Goal: Information Seeking & Learning: Learn about a topic

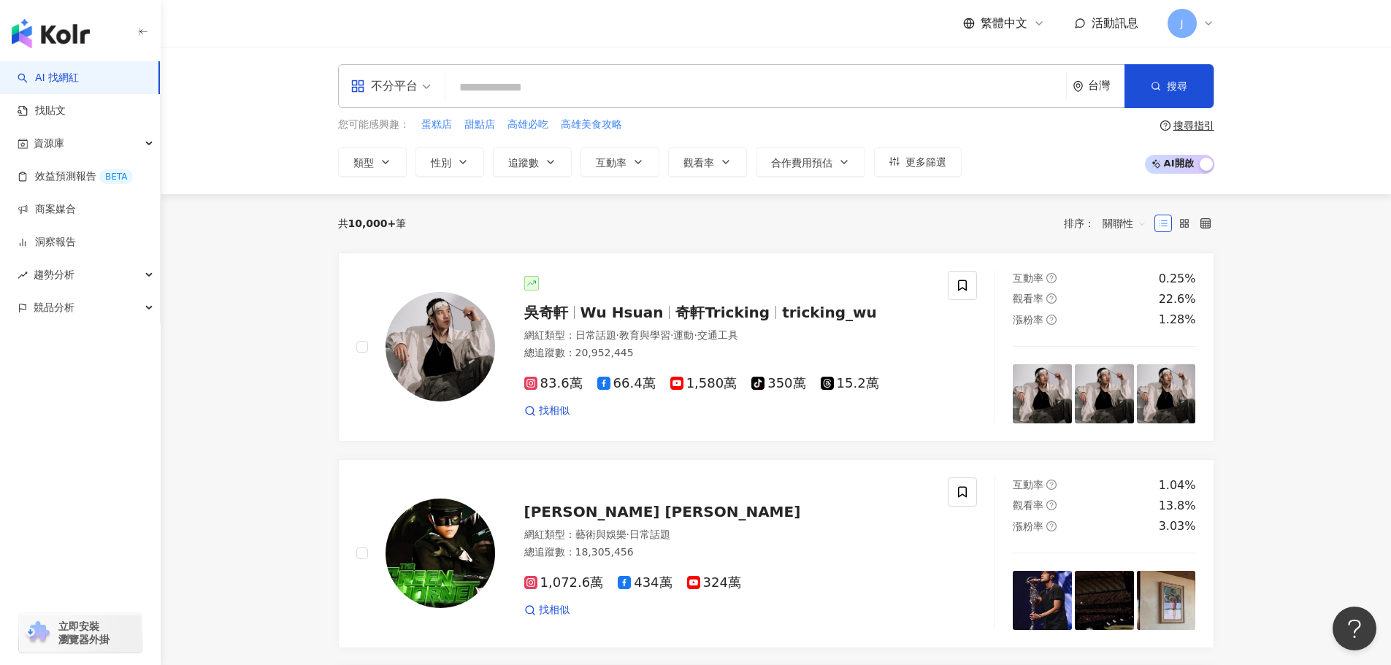
click at [505, 86] on input "search" at bounding box center [755, 88] width 609 height 28
type input "*"
type input "****"
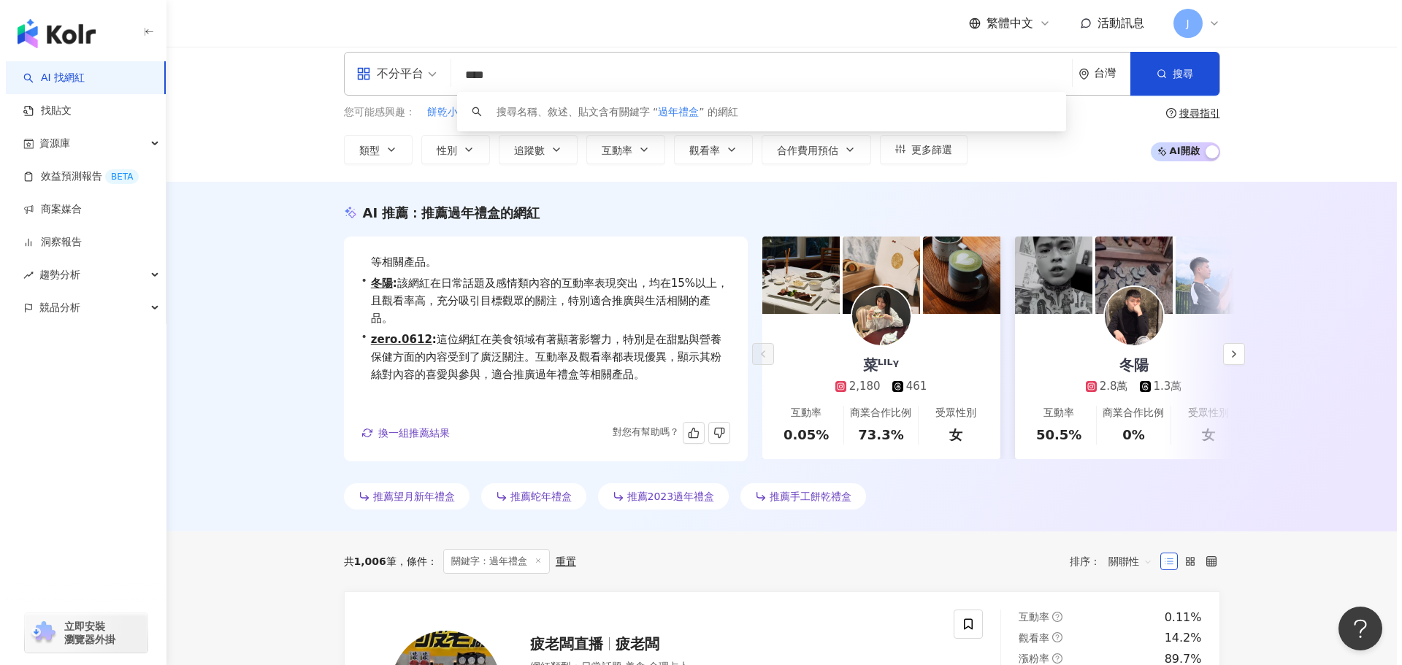
scroll to position [13, 0]
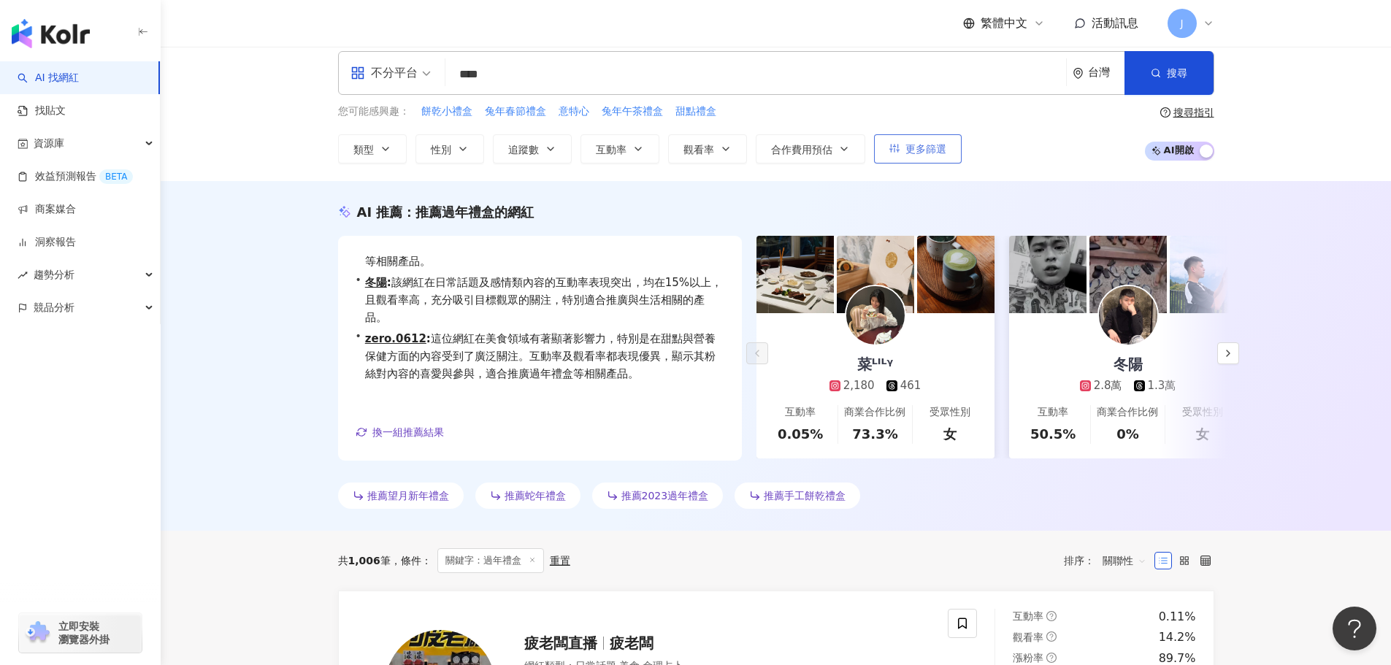
click at [905, 143] on span "更多篩選" at bounding box center [925, 149] width 41 height 12
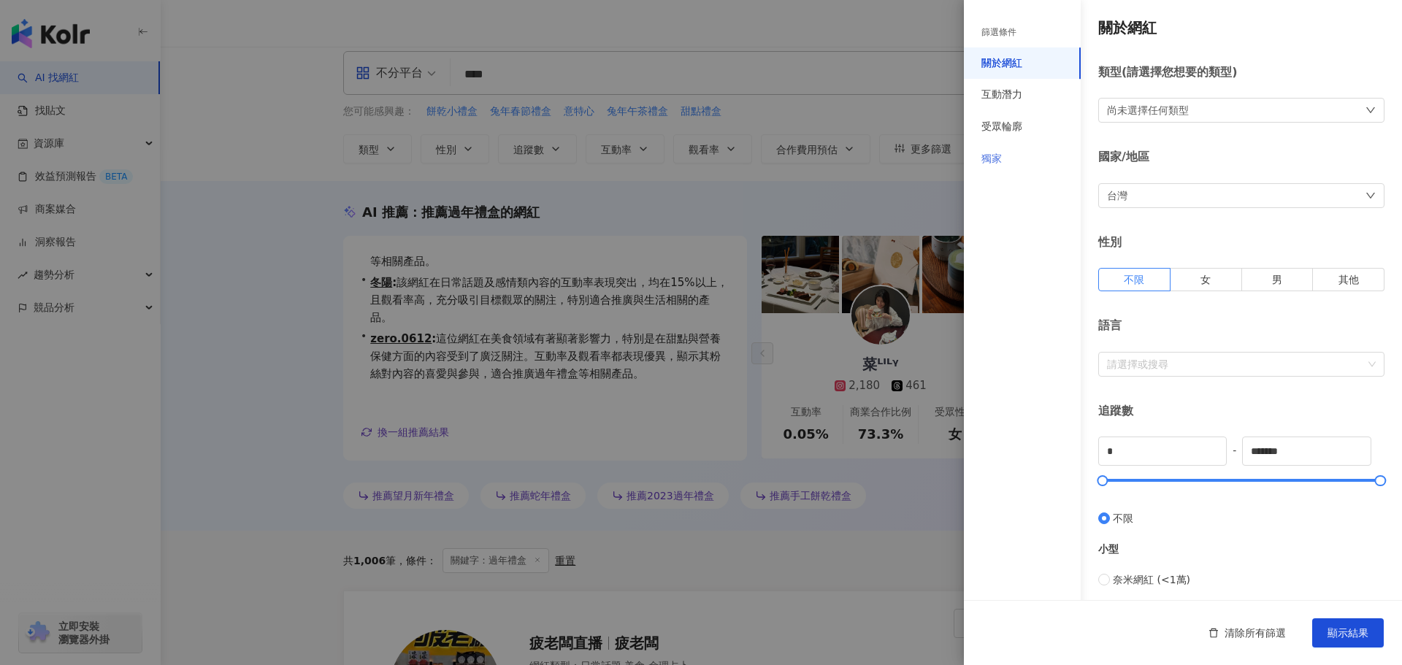
click at [1004, 156] on div "獨家" at bounding box center [1022, 159] width 117 height 32
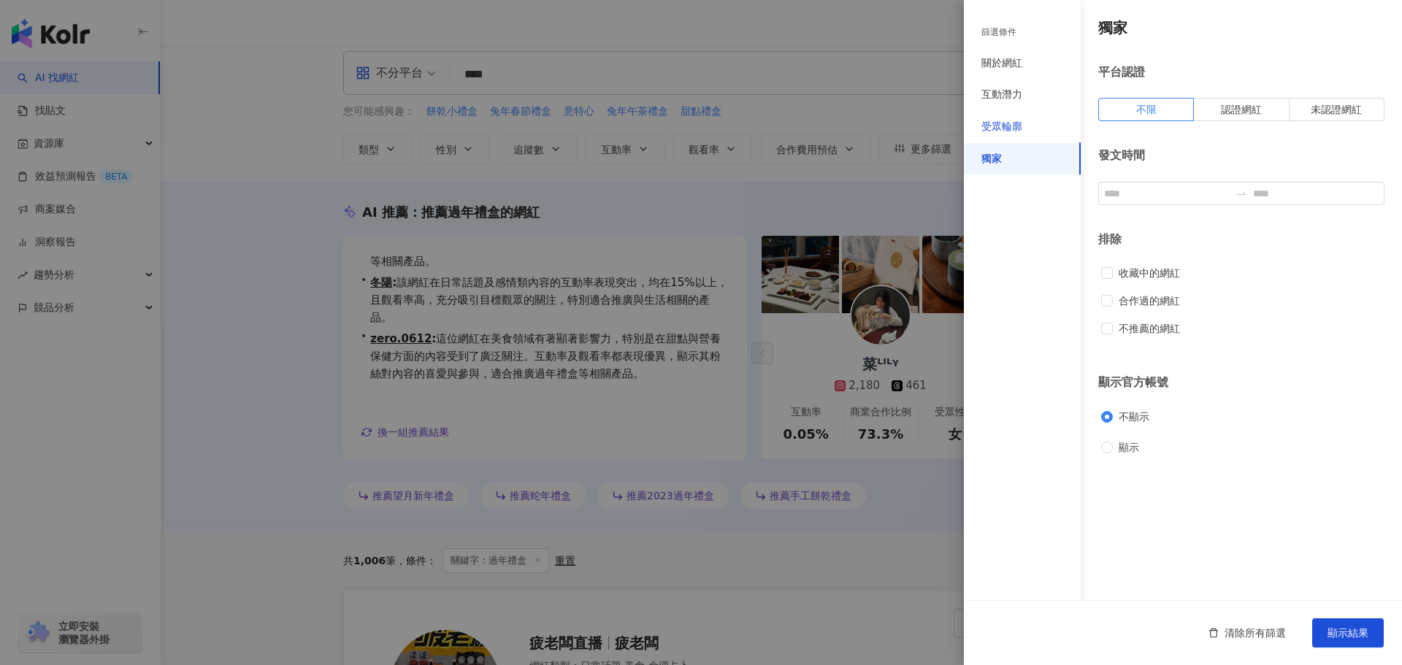
click at [1014, 126] on div "受眾輪廓" at bounding box center [1001, 127] width 41 height 15
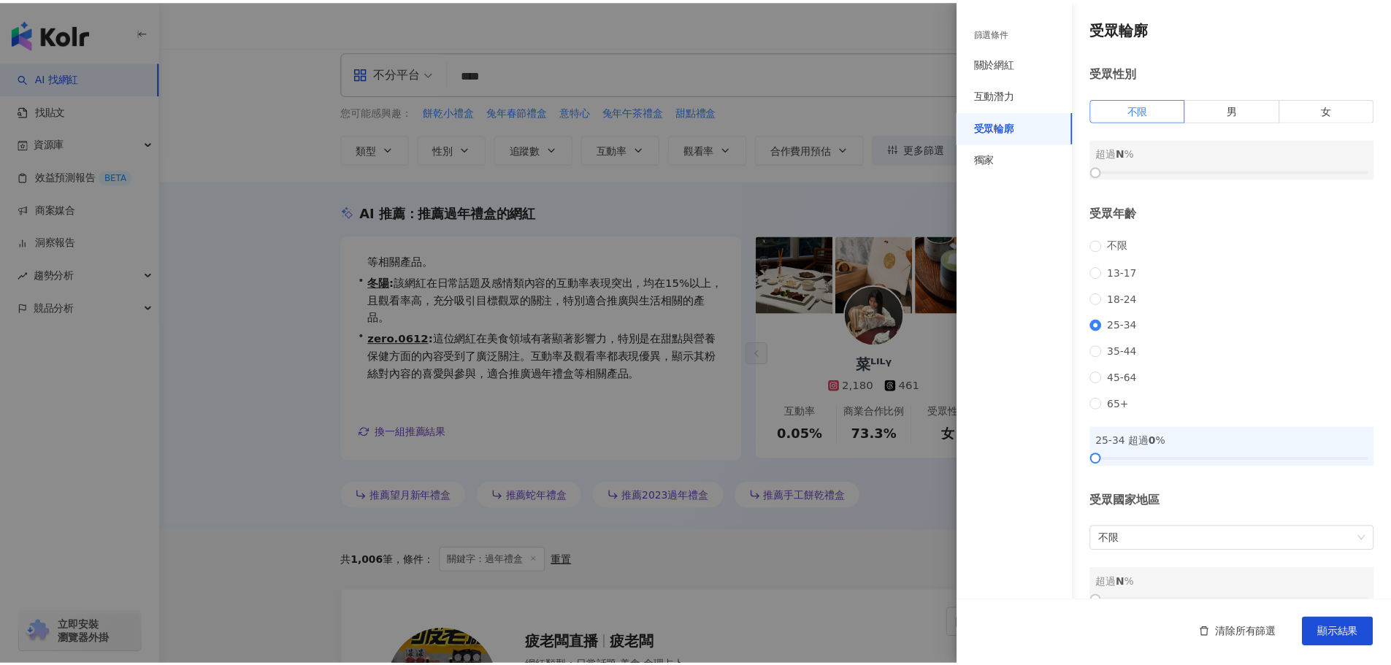
scroll to position [44, 0]
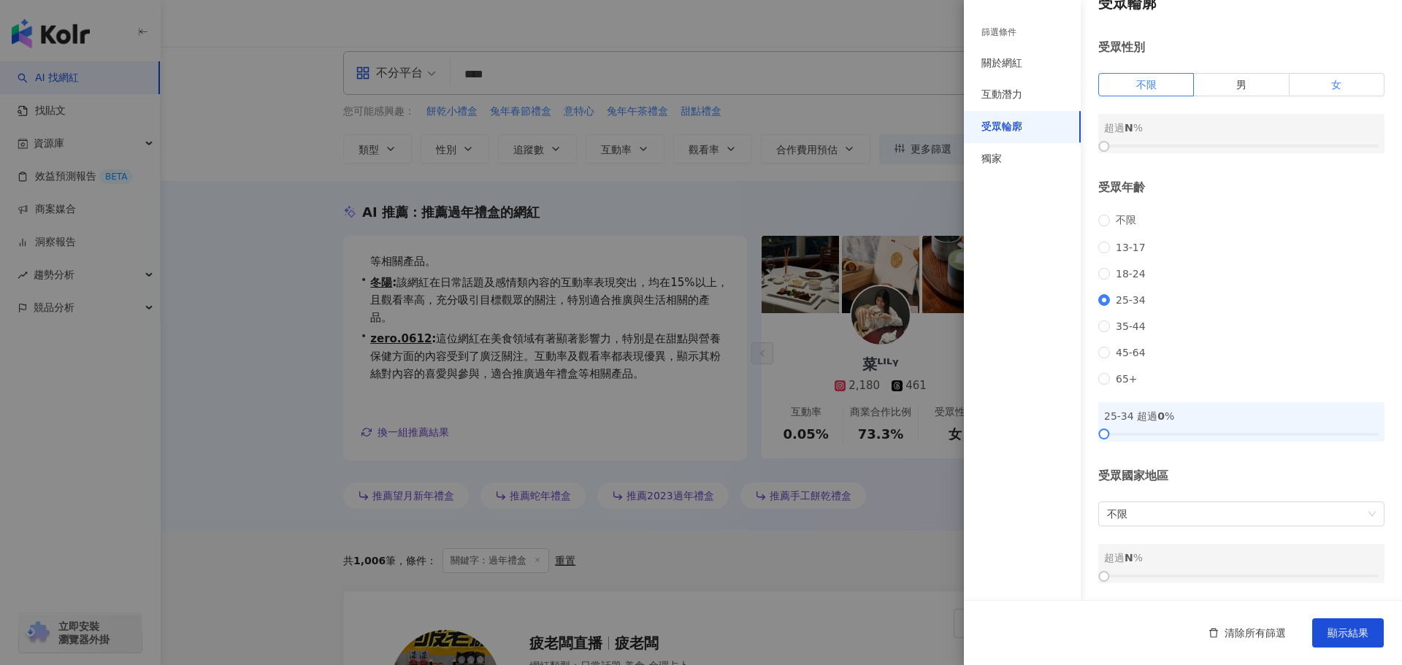
click at [1303, 73] on label "女" at bounding box center [1337, 84] width 95 height 23
drag, startPoint x: 1102, startPoint y: 129, endPoint x: 1221, endPoint y: 129, distance: 119.0
click at [1224, 142] on div at bounding box center [1228, 146] width 8 height 8
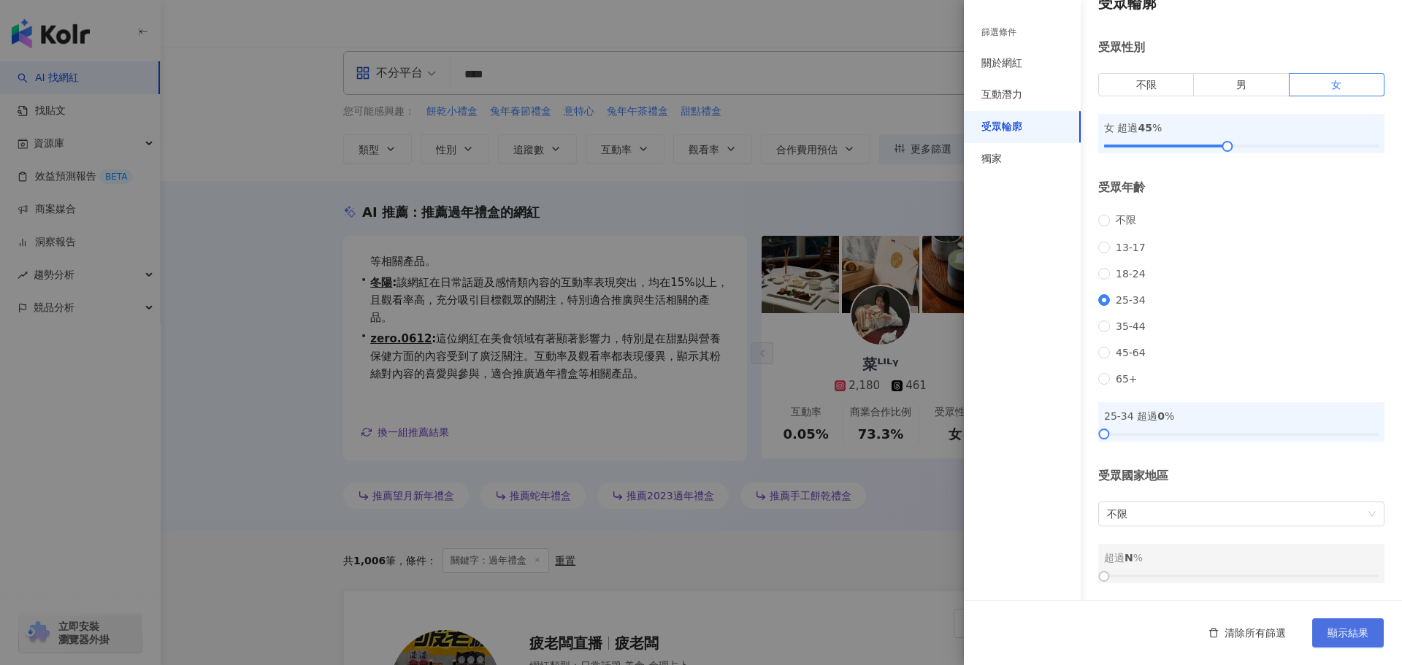
click at [1343, 629] on span "顯示結果" at bounding box center [1348, 633] width 41 height 12
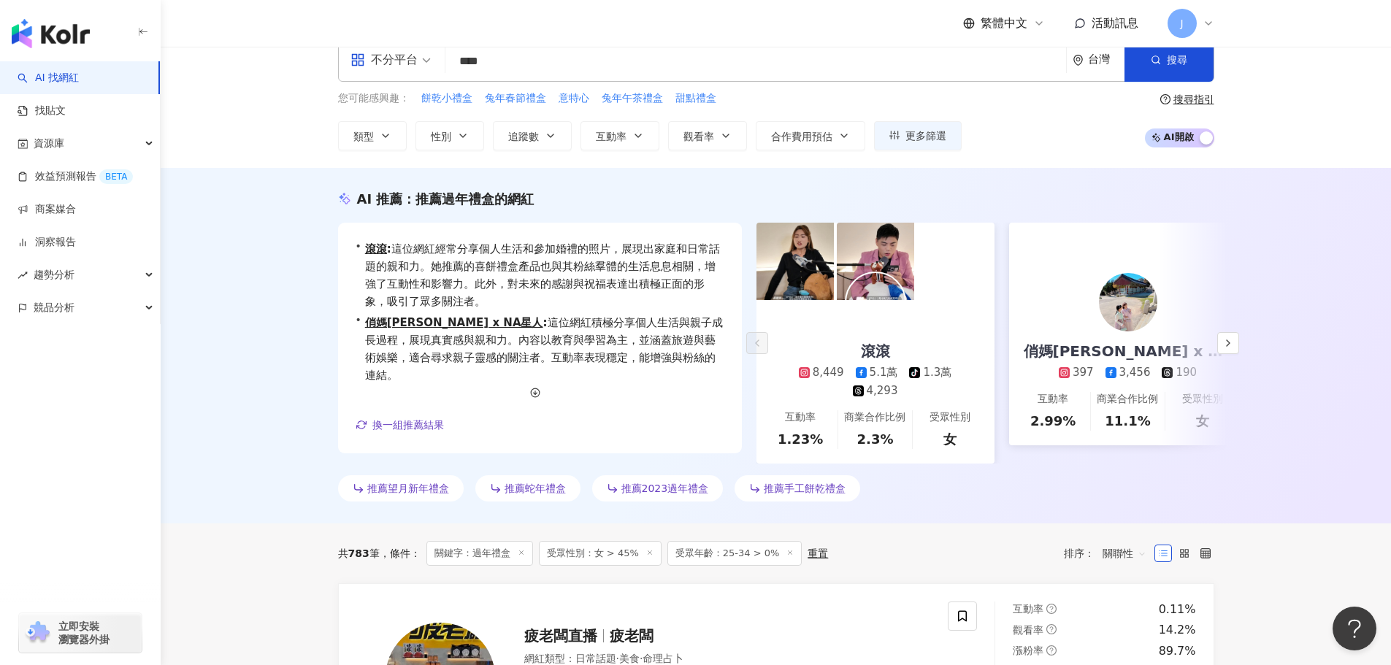
scroll to position [30, 0]
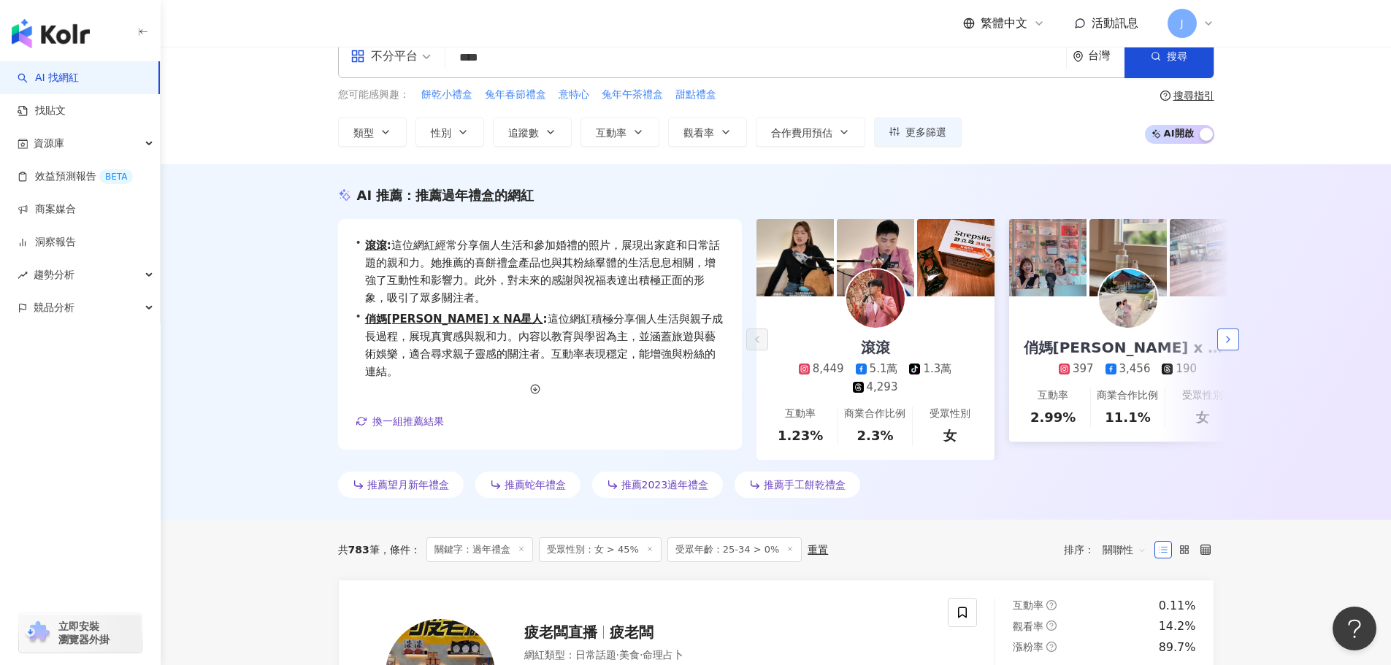
click at [1227, 345] on icon "button" at bounding box center [1228, 340] width 12 height 12
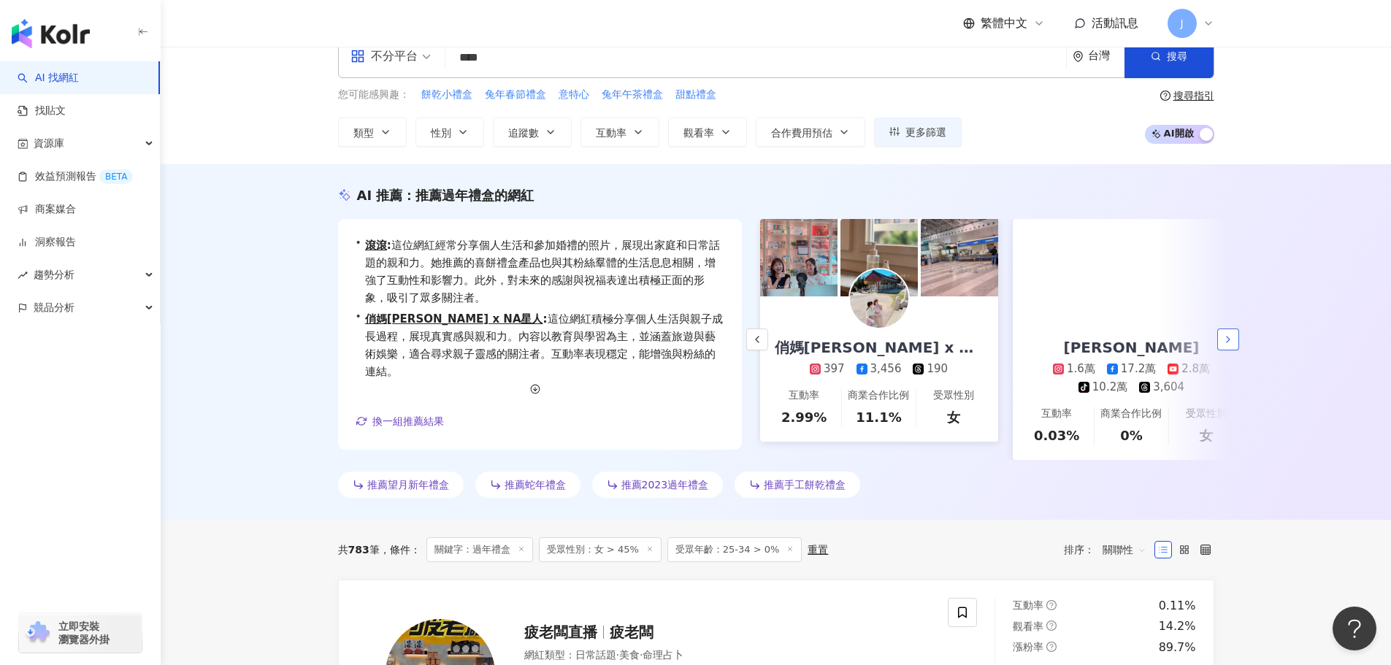
scroll to position [0, 253]
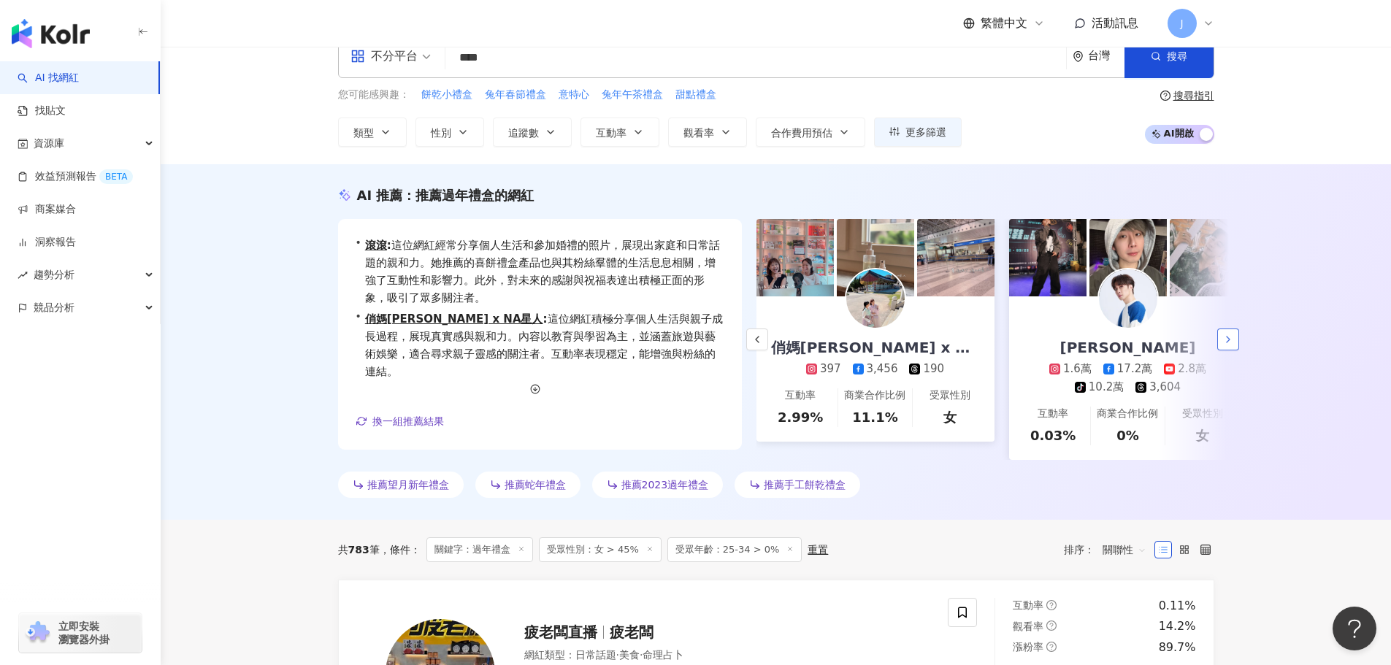
click at [1227, 345] on icon "button" at bounding box center [1228, 340] width 12 height 12
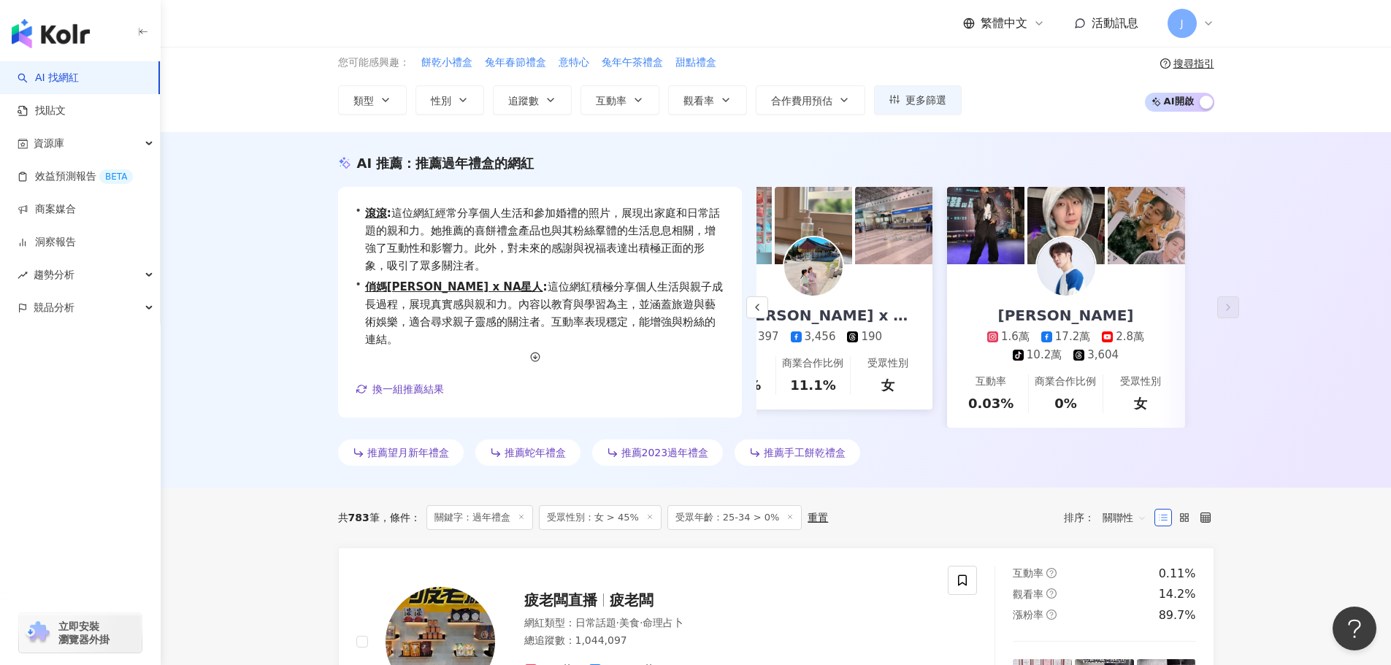
scroll to position [0, 0]
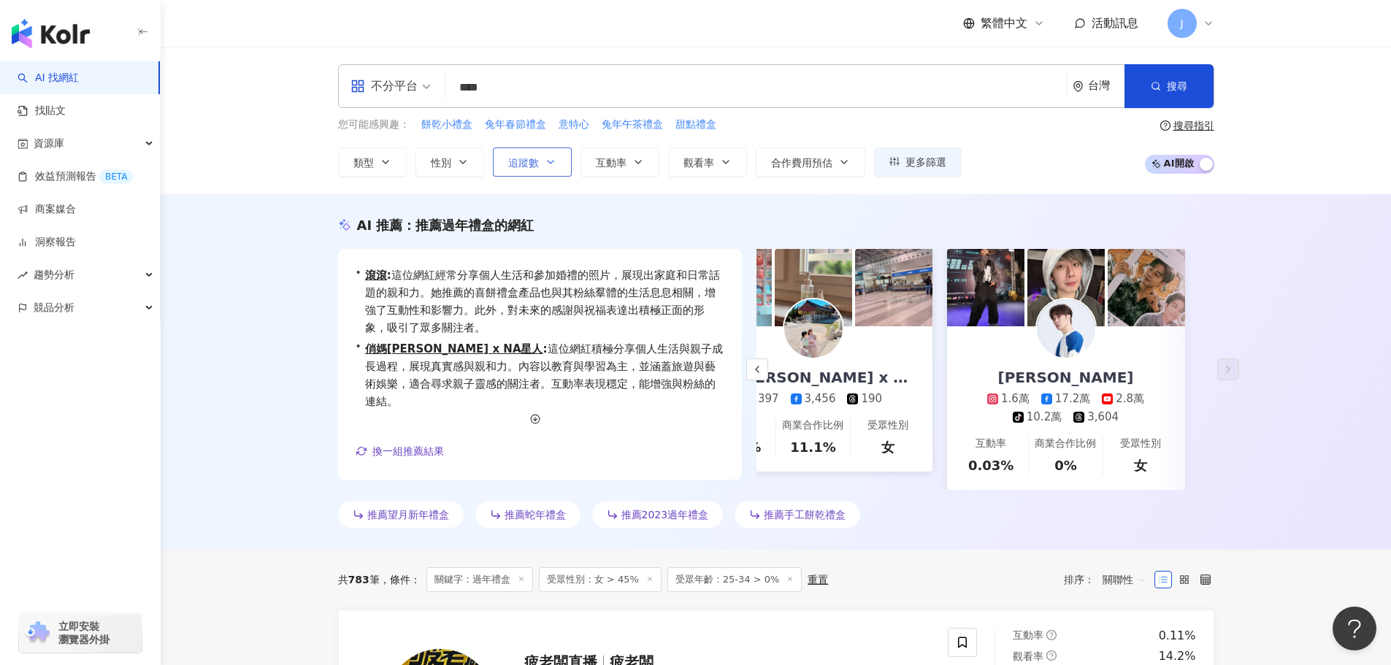
click at [552, 163] on icon "button" at bounding box center [551, 162] width 12 height 12
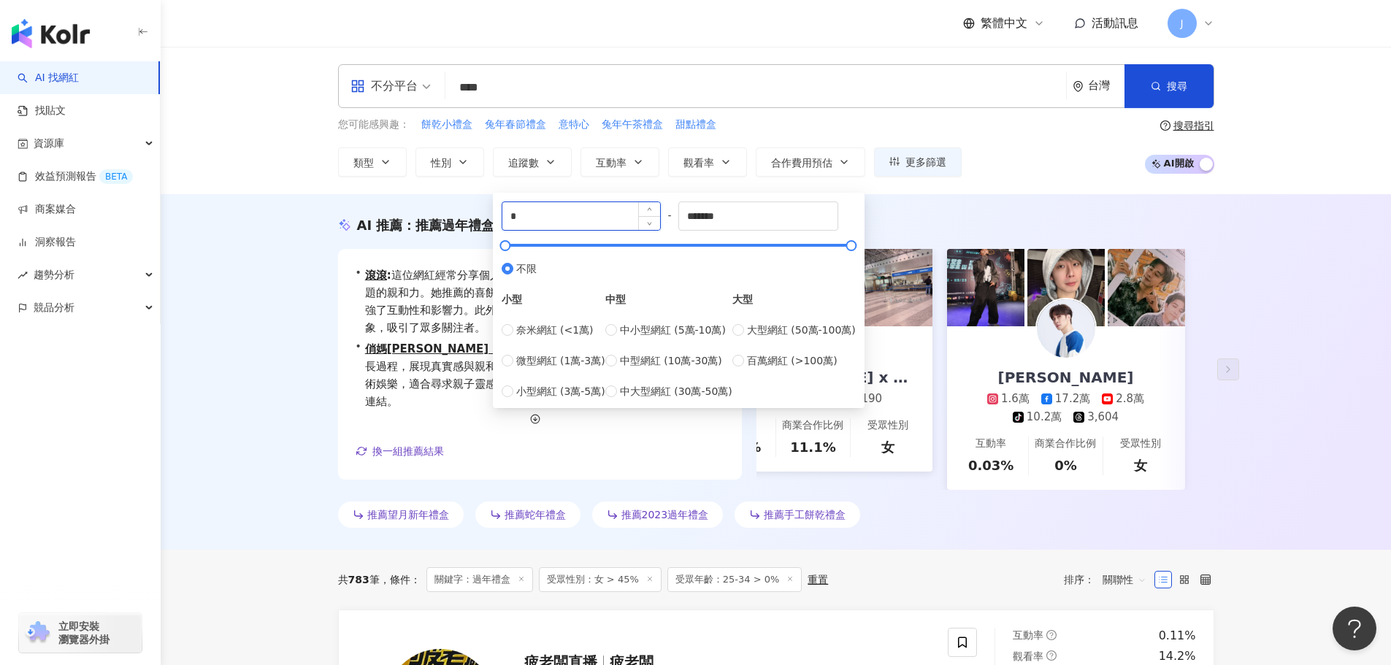
click at [538, 224] on input "*" at bounding box center [581, 216] width 158 height 28
type input "****"
click at [733, 226] on input "*******" at bounding box center [758, 216] width 158 height 28
type input "*****"
click at [1052, 191] on div "不分平台 **** 台灣 搜尋 keyword 搜尋名稱、敘述、貼文含有關鍵字 “ 過年禮盒 ” 的網紅 您可能感興趣： 餅乾小禮盒 兔年春節禮盒 意特心 兔…" at bounding box center [776, 121] width 1230 height 148
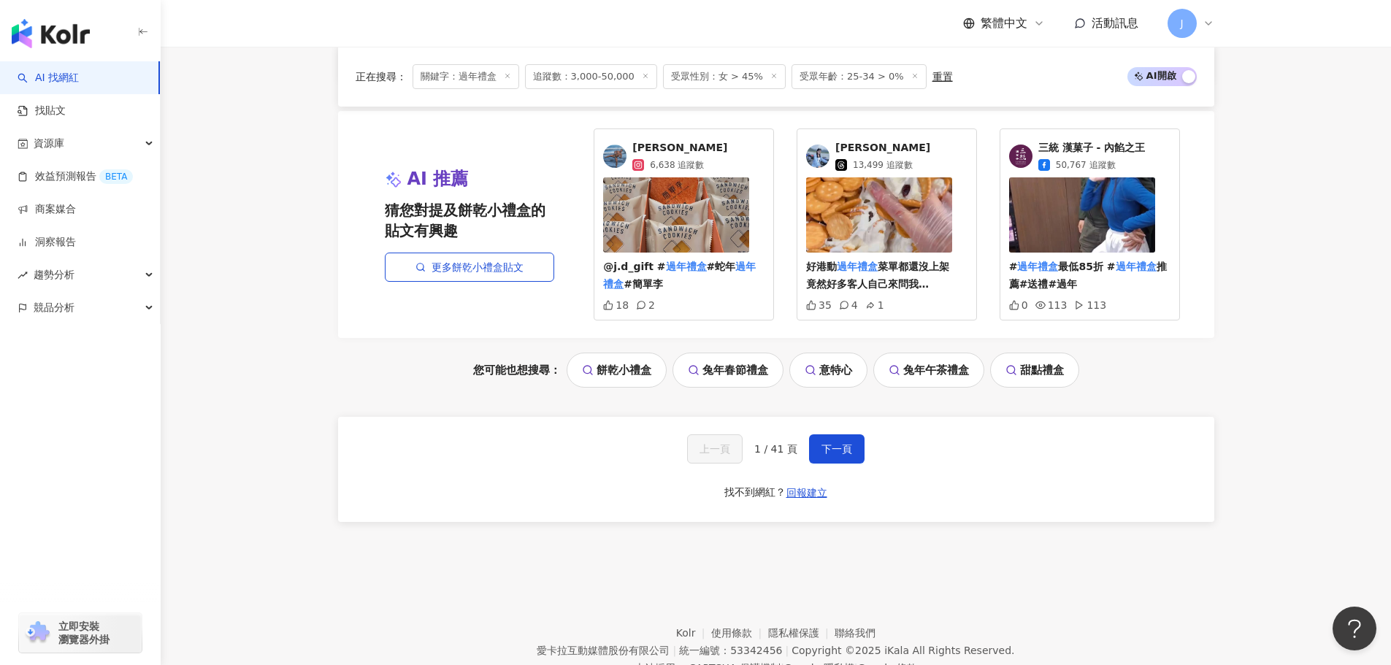
scroll to position [2992, 0]
click at [829, 448] on span "下一頁" at bounding box center [837, 448] width 31 height 12
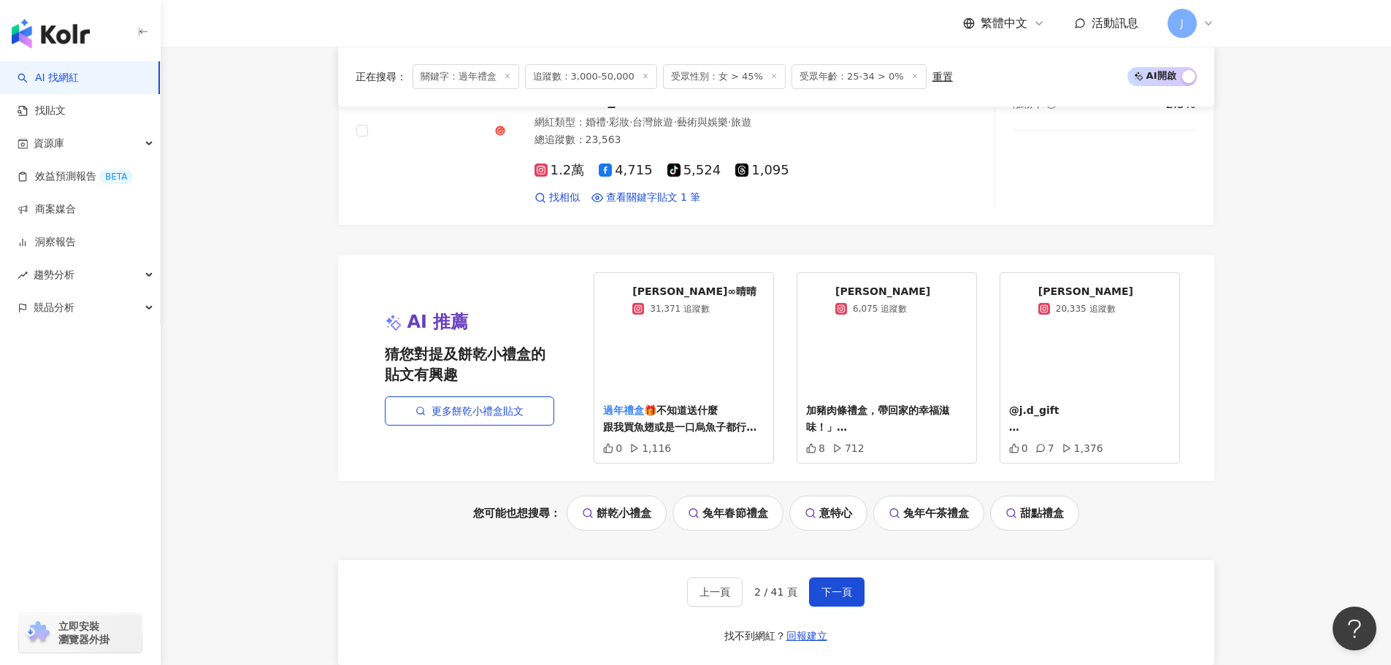
scroll to position [2971, 0]
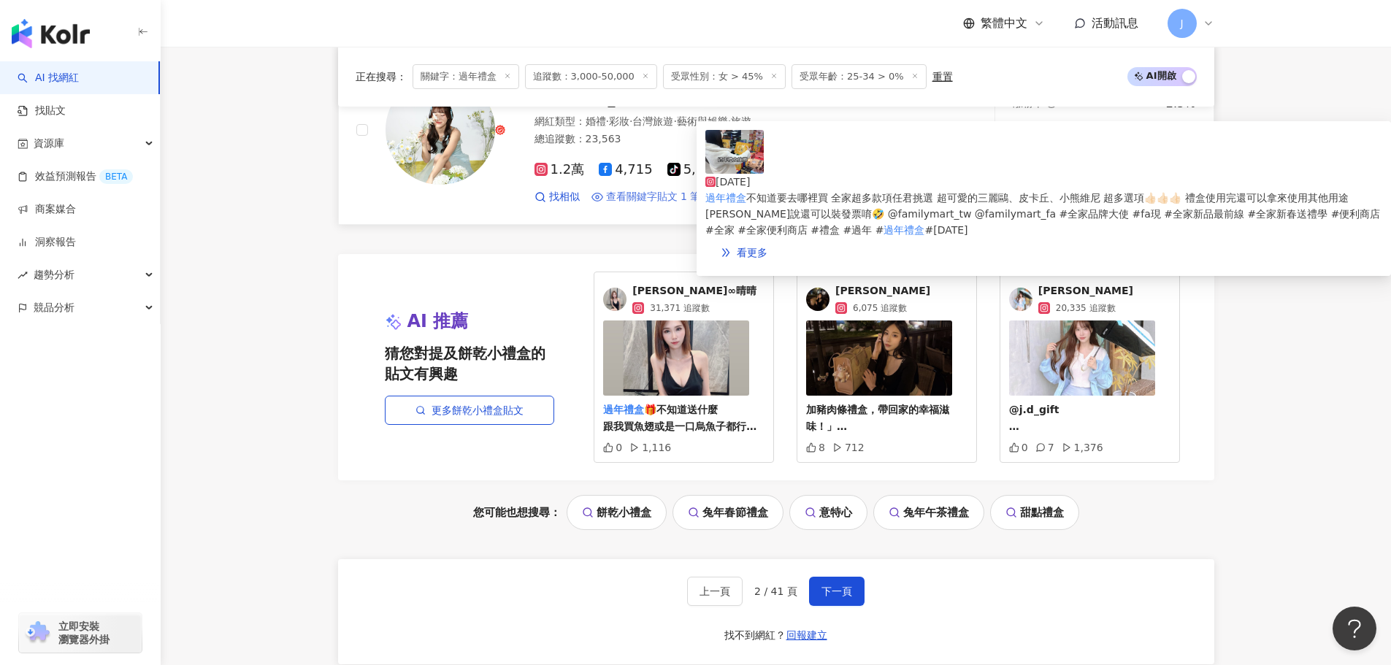
click at [616, 190] on span "查看關鍵字貼文 1 筆" at bounding box center [653, 197] width 95 height 15
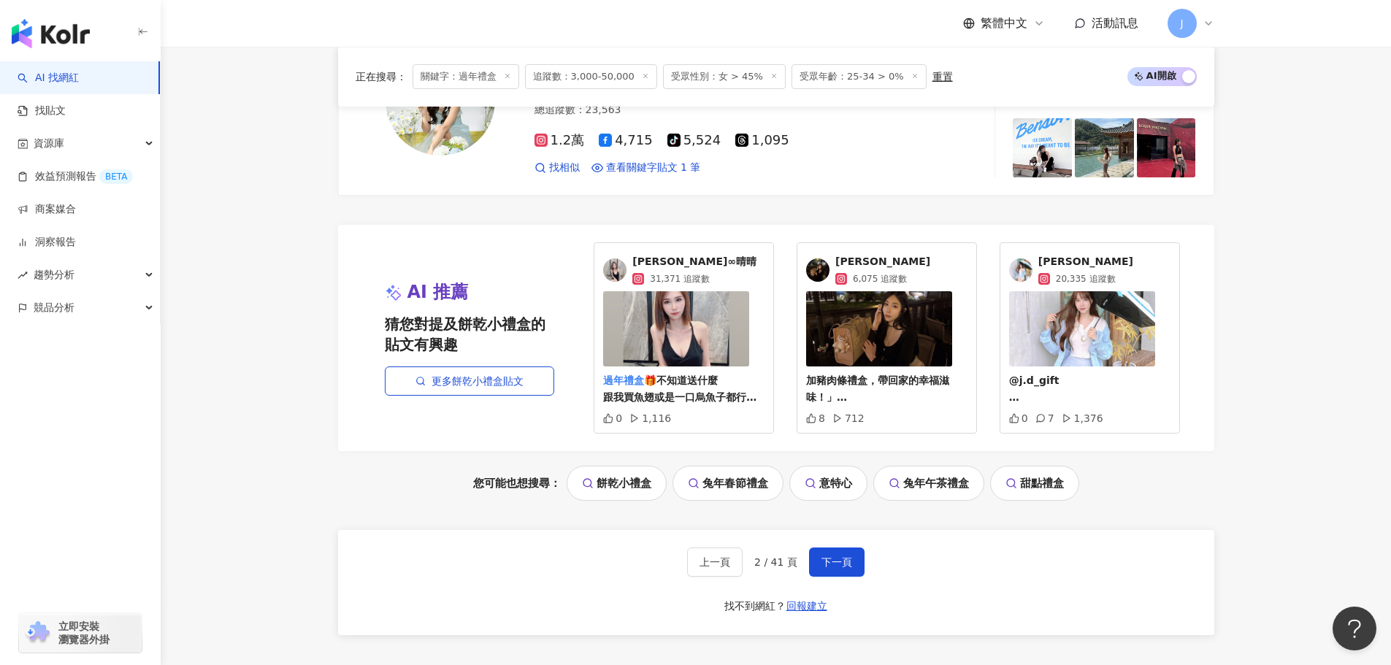
scroll to position [3002, 0]
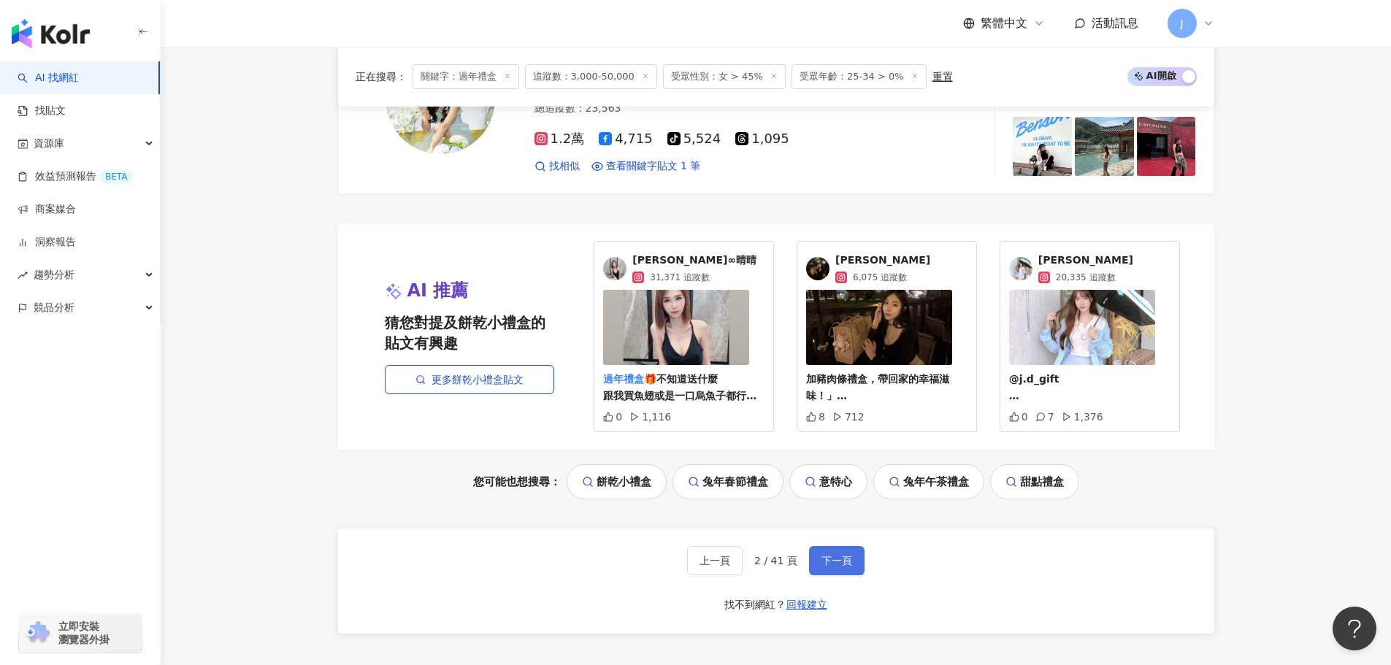
click at [832, 555] on span "下一頁" at bounding box center [837, 561] width 31 height 12
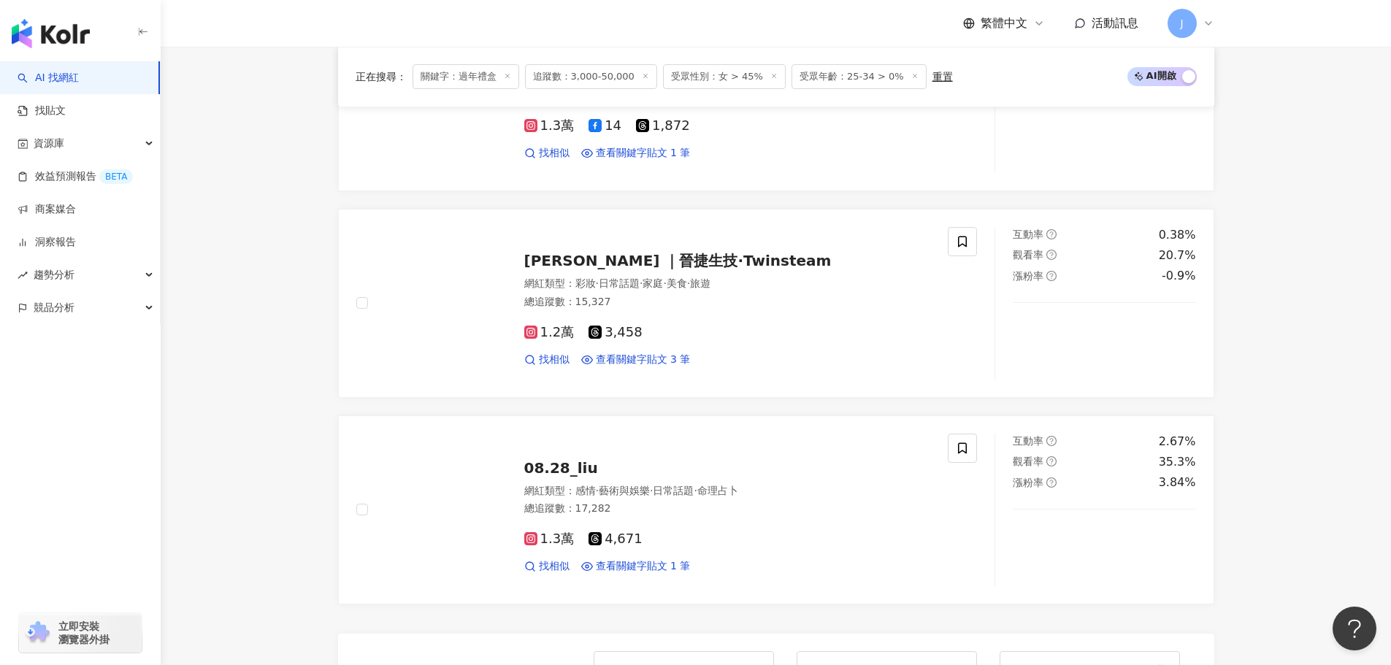
scroll to position [3085, 0]
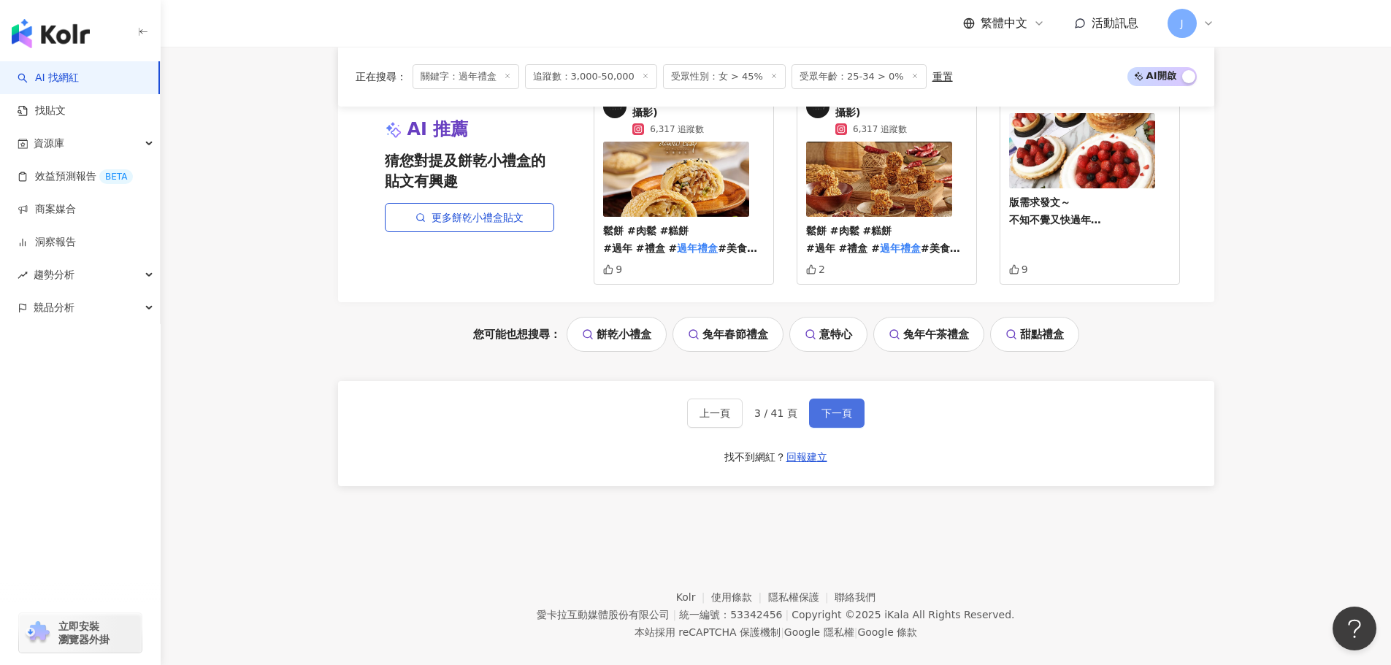
click at [827, 407] on span "下一頁" at bounding box center [837, 413] width 31 height 12
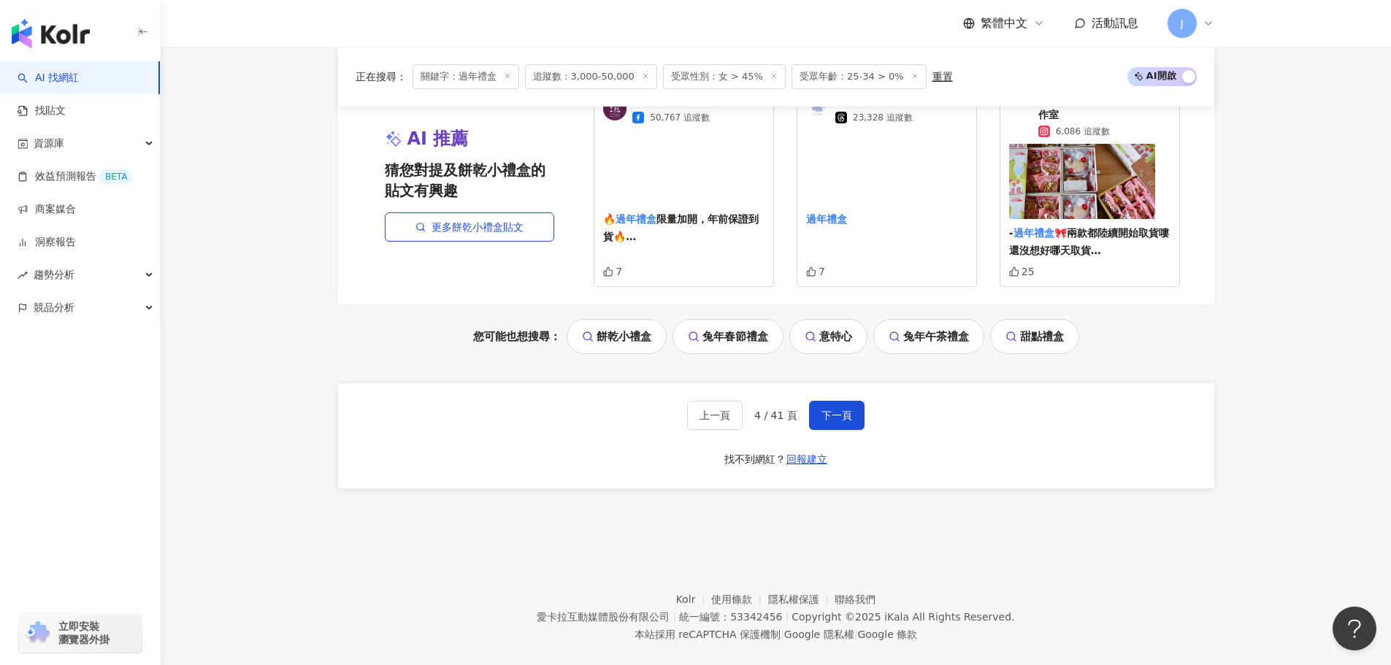
scroll to position [3055, 0]
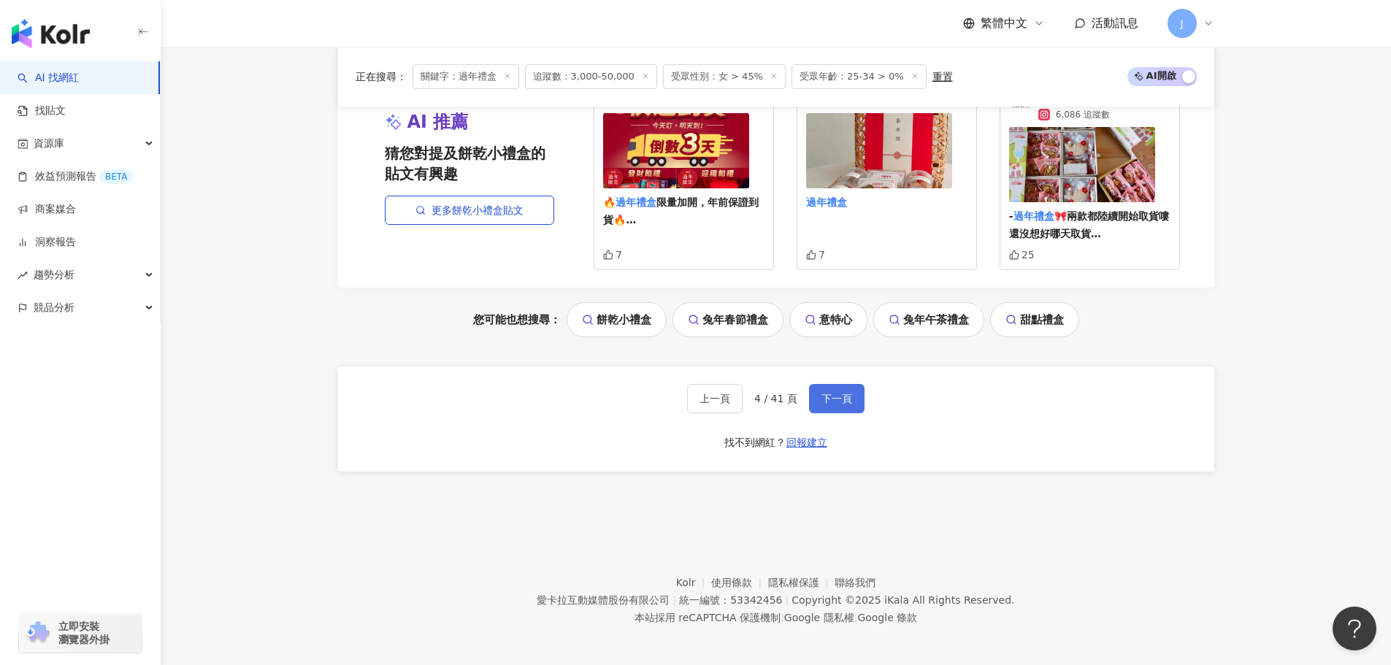
click at [835, 384] on button "下一頁" at bounding box center [836, 398] width 55 height 29
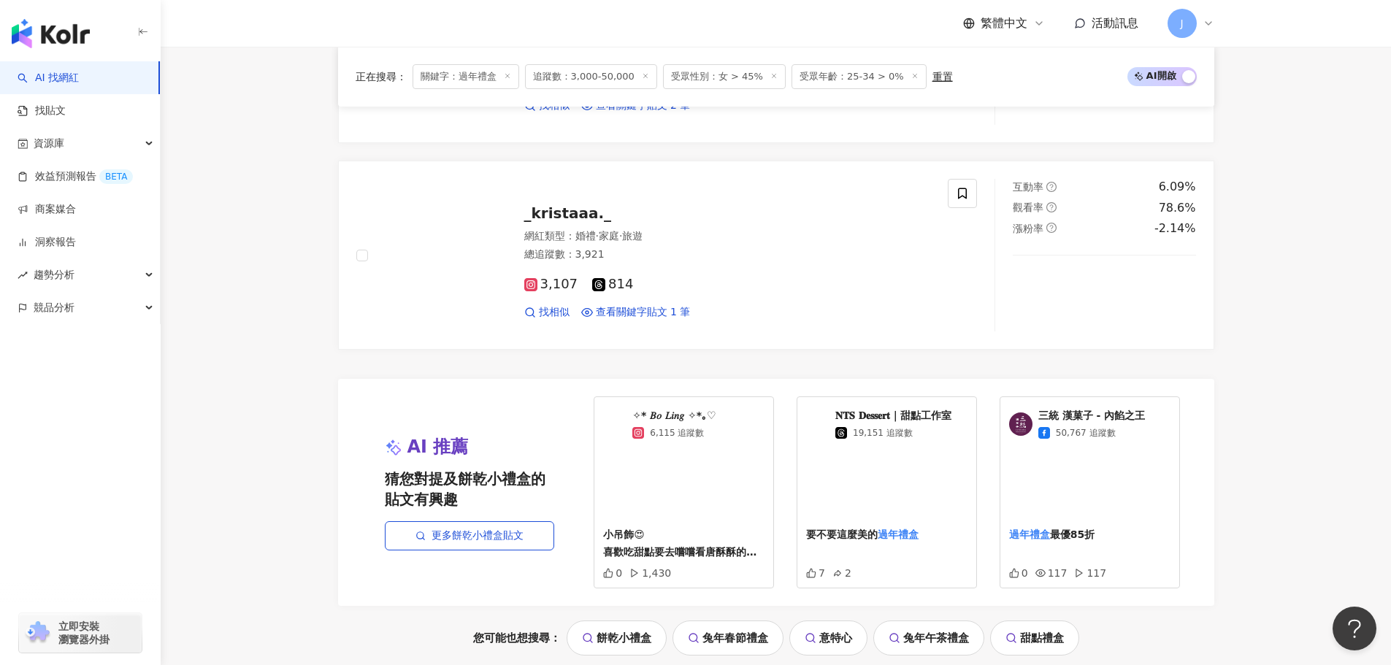
scroll to position [3082, 0]
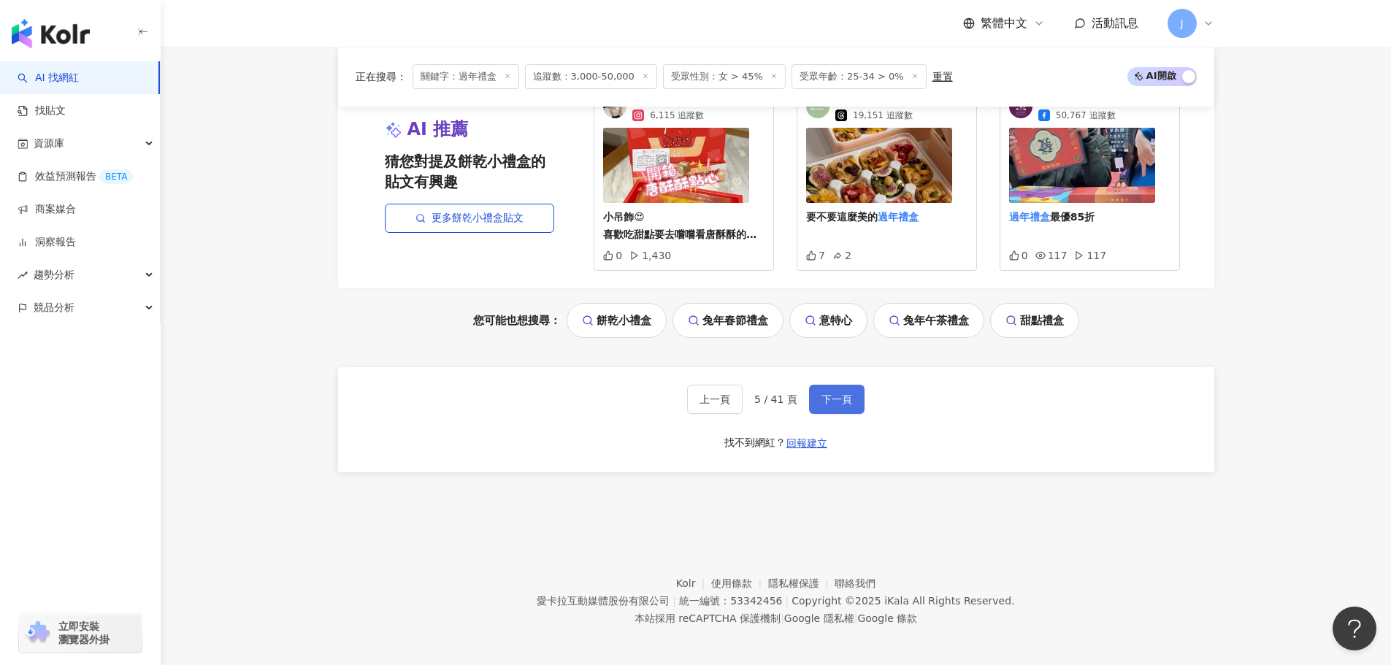
click at [825, 401] on button "下一頁" at bounding box center [836, 399] width 55 height 29
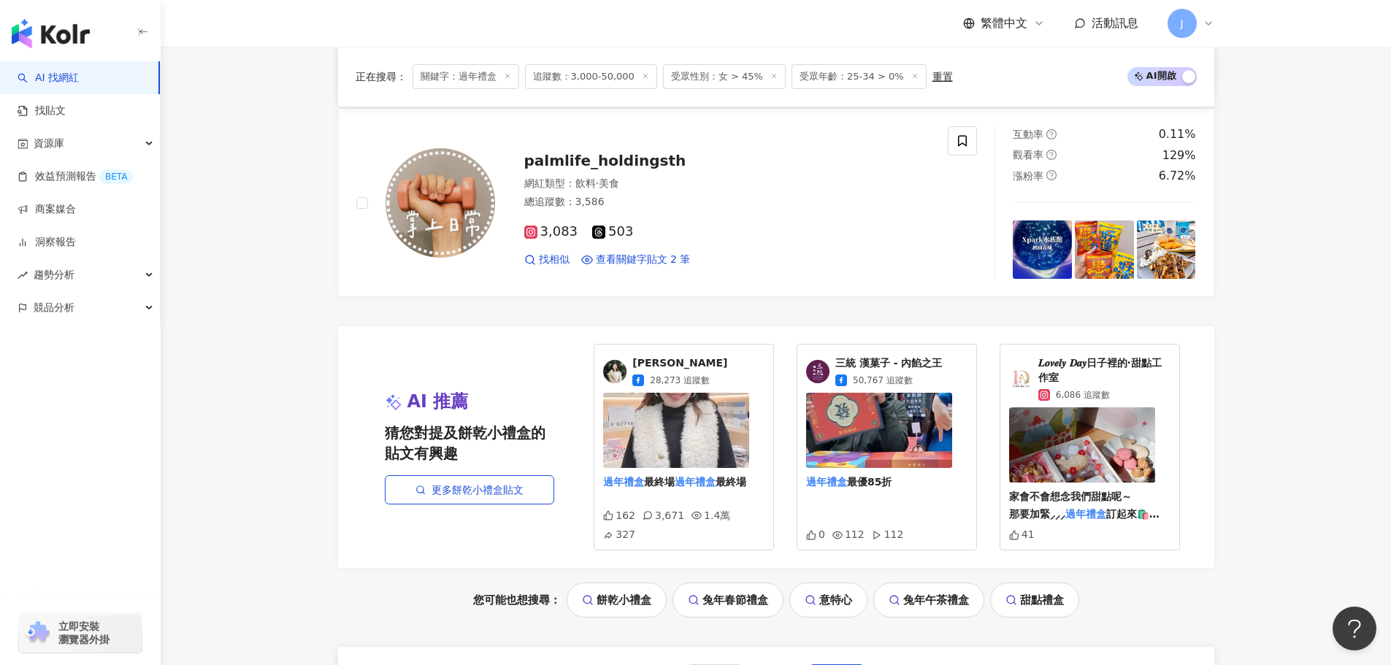
scroll to position [3055, 0]
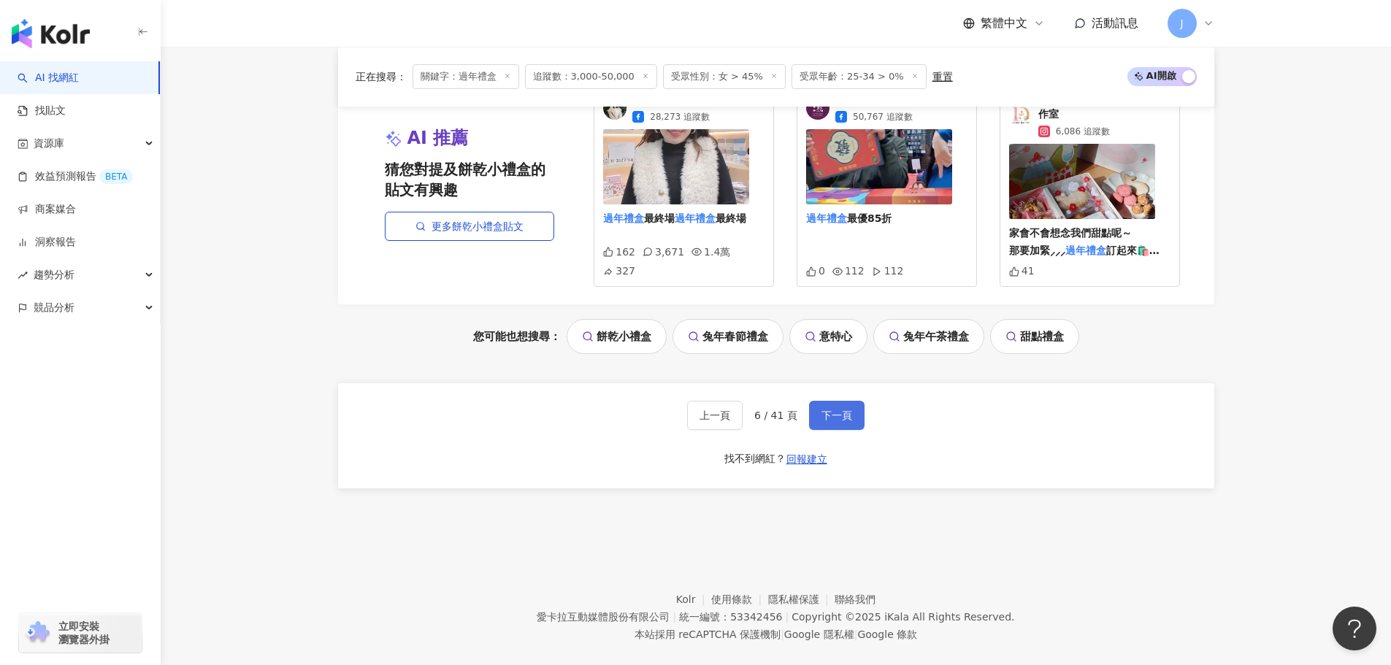
click at [823, 410] on span "下一頁" at bounding box center [837, 416] width 31 height 12
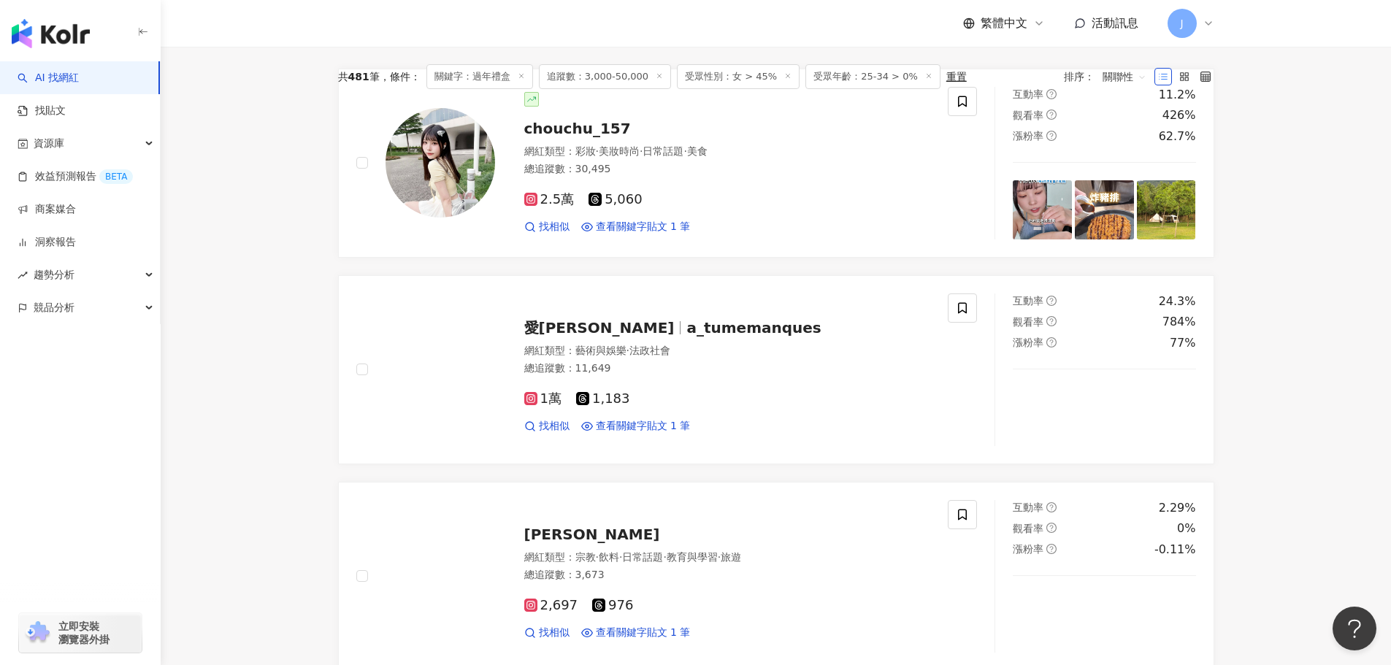
scroll to position [479, 0]
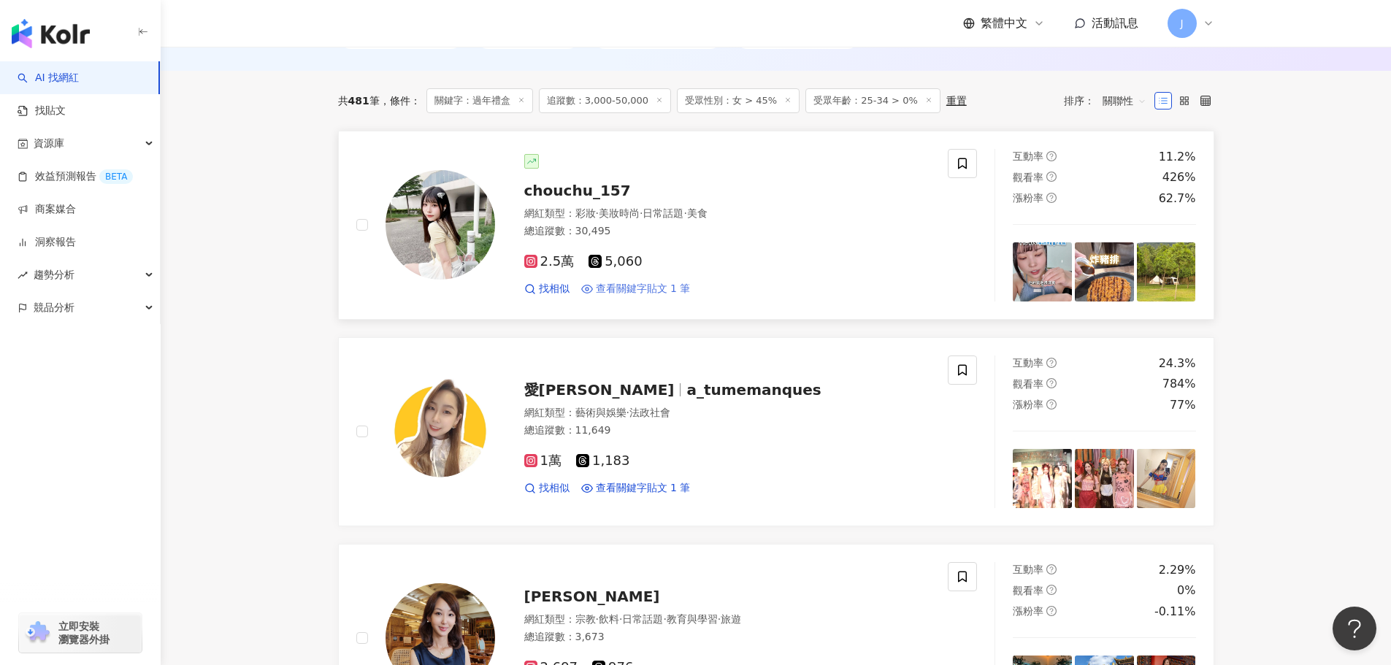
click at [644, 284] on span "查看關鍵字貼文 1 筆" at bounding box center [643, 289] width 95 height 15
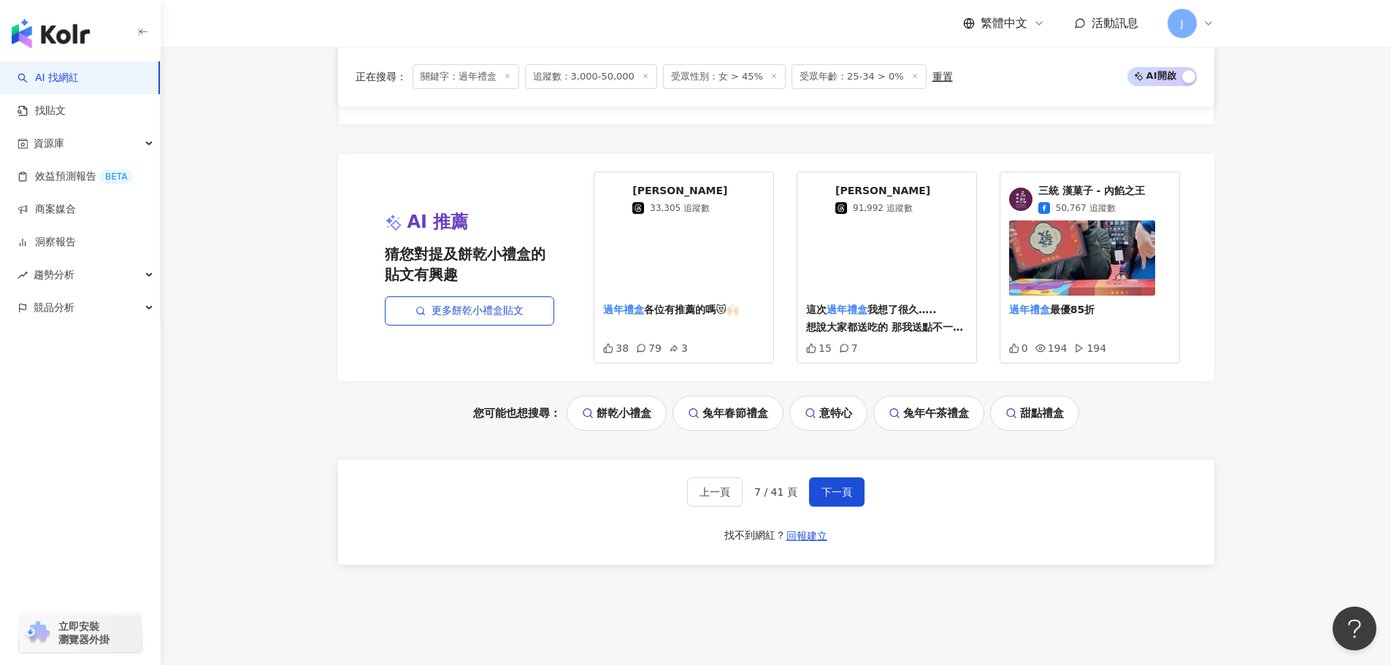
scroll to position [2973, 0]
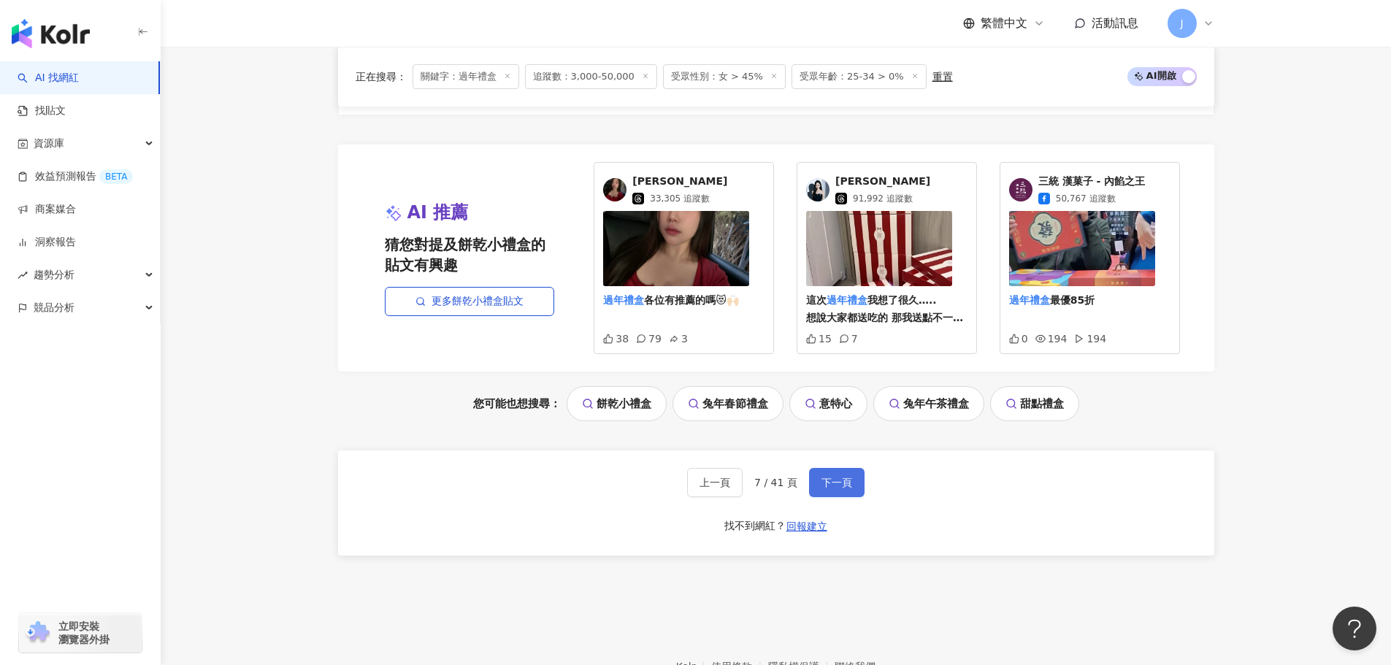
click at [834, 477] on span "下一頁" at bounding box center [837, 483] width 31 height 12
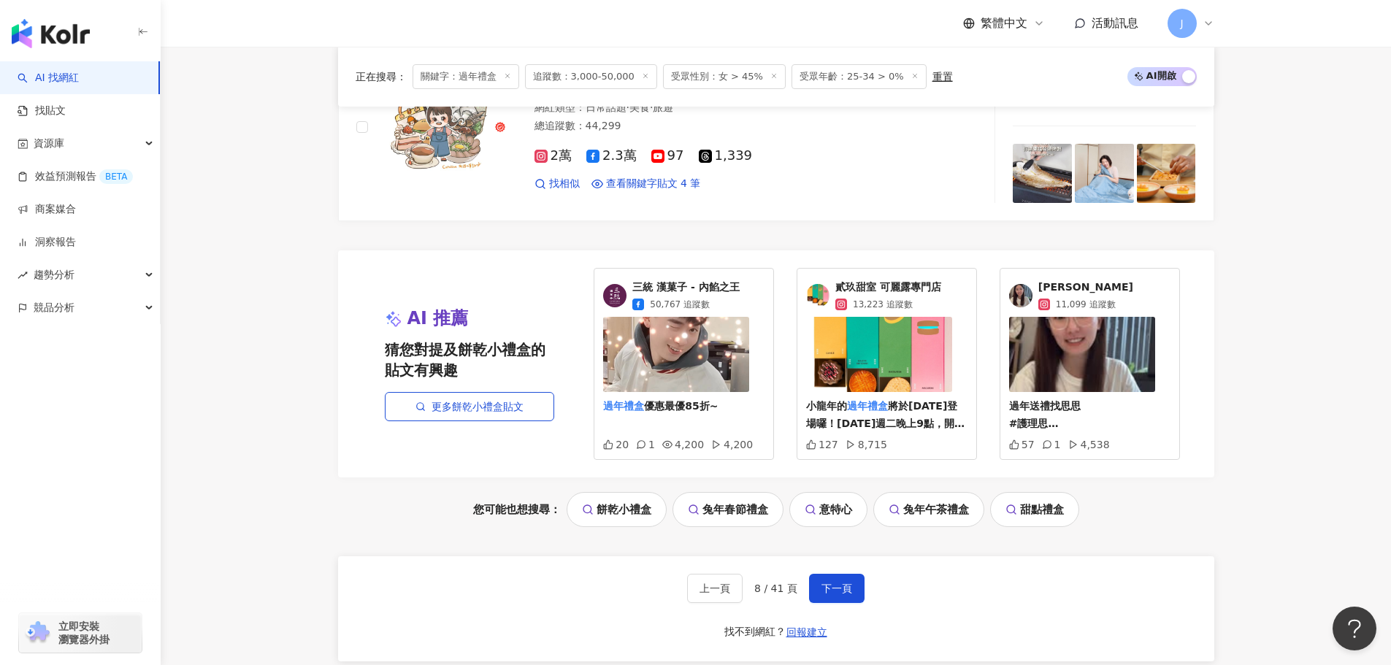
scroll to position [2910, 0]
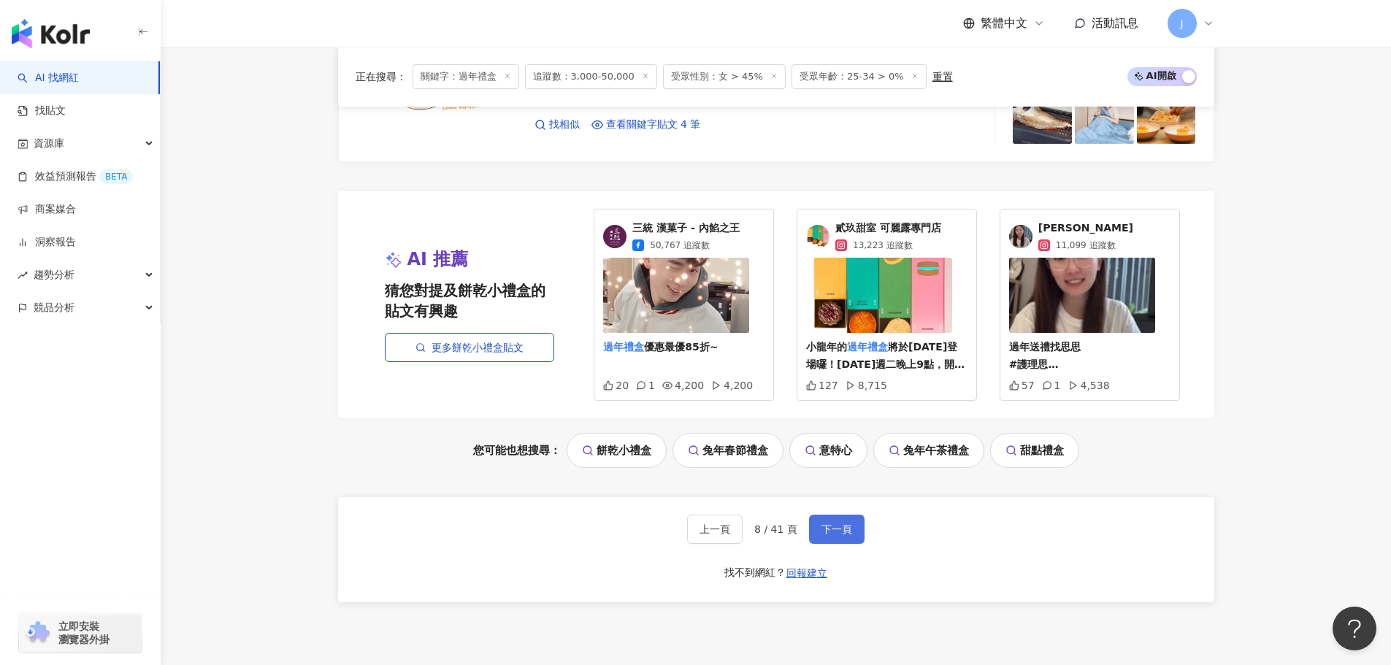
click at [846, 535] on button "下一頁" at bounding box center [836, 529] width 55 height 29
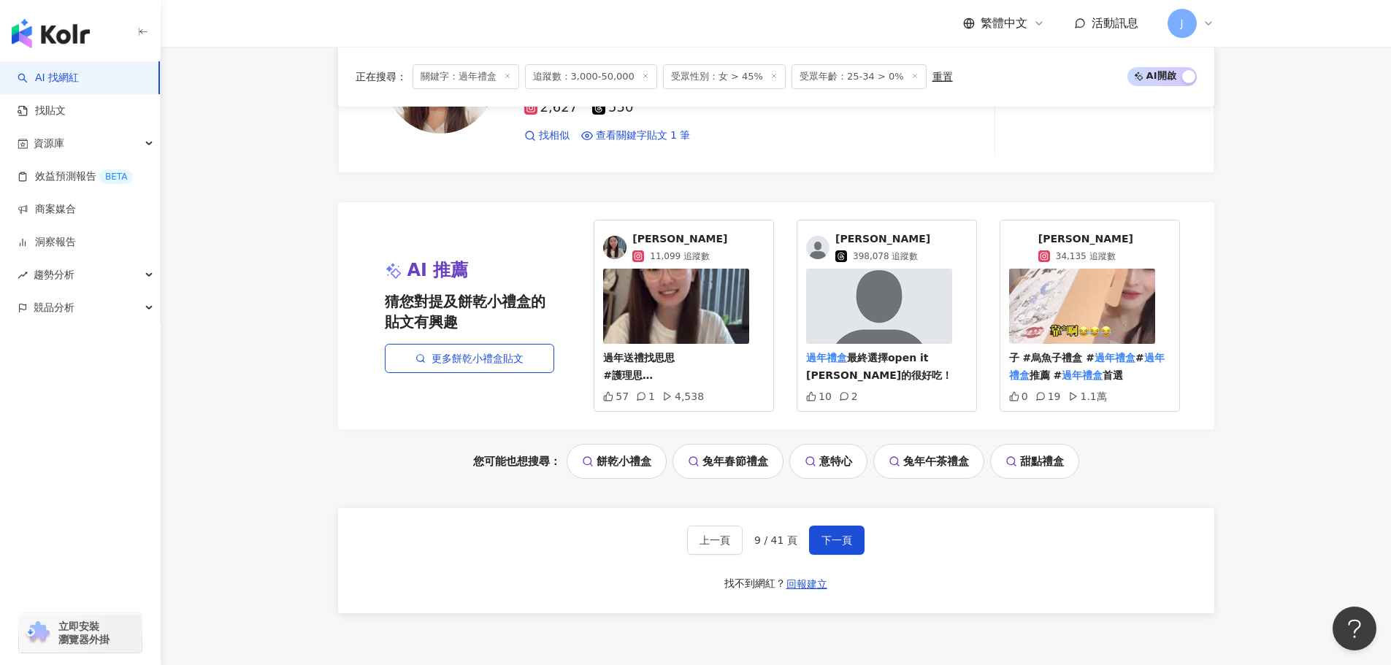
scroll to position [3038, 0]
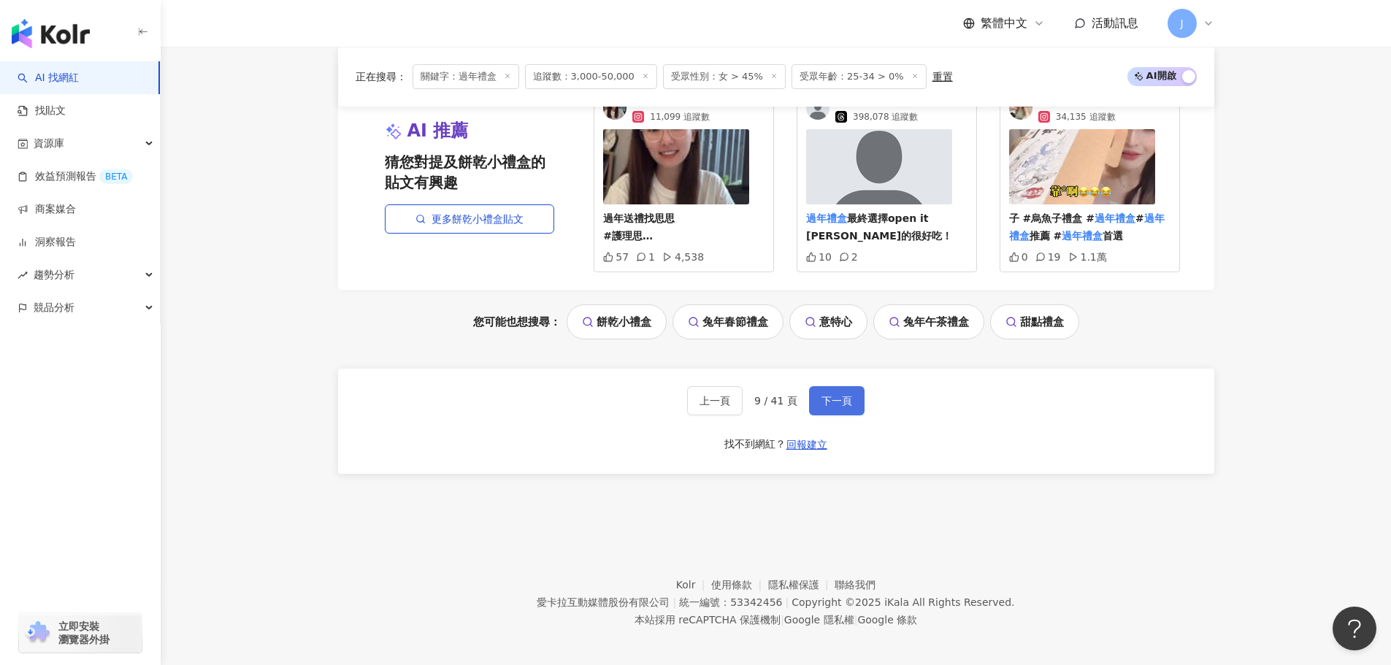
click at [835, 395] on span "下一頁" at bounding box center [837, 401] width 31 height 12
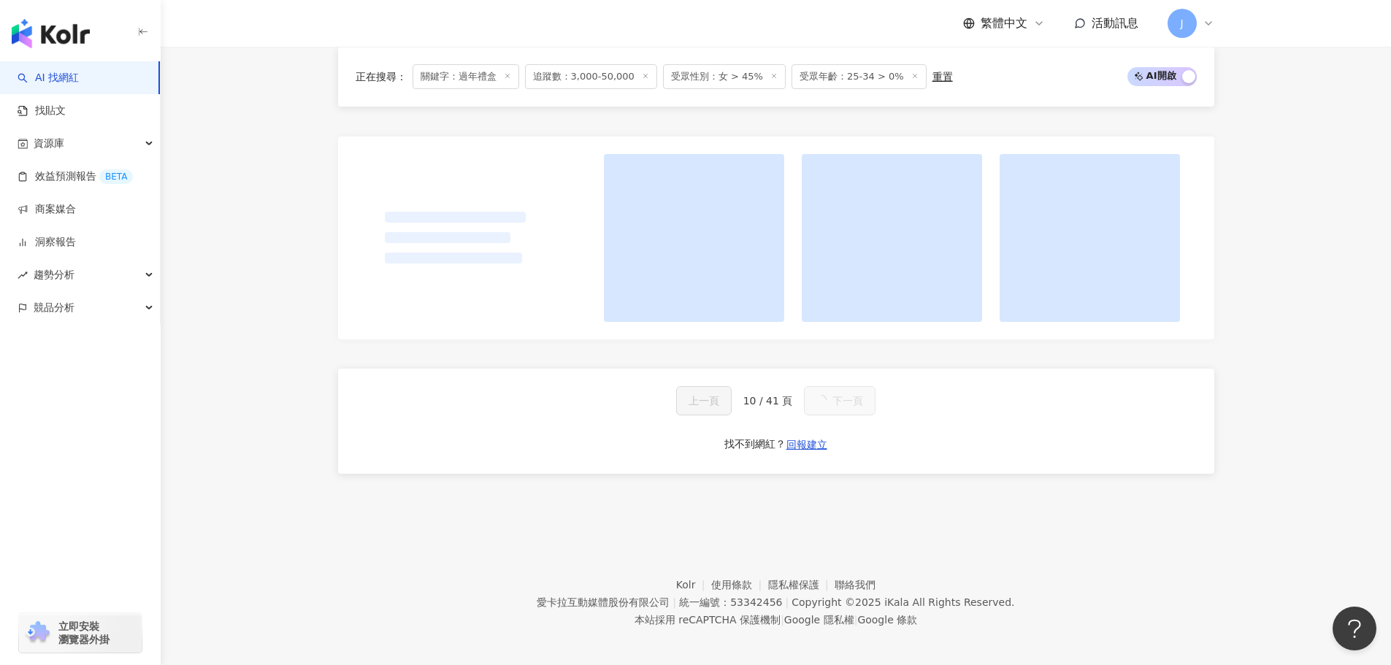
scroll to position [1443, 0]
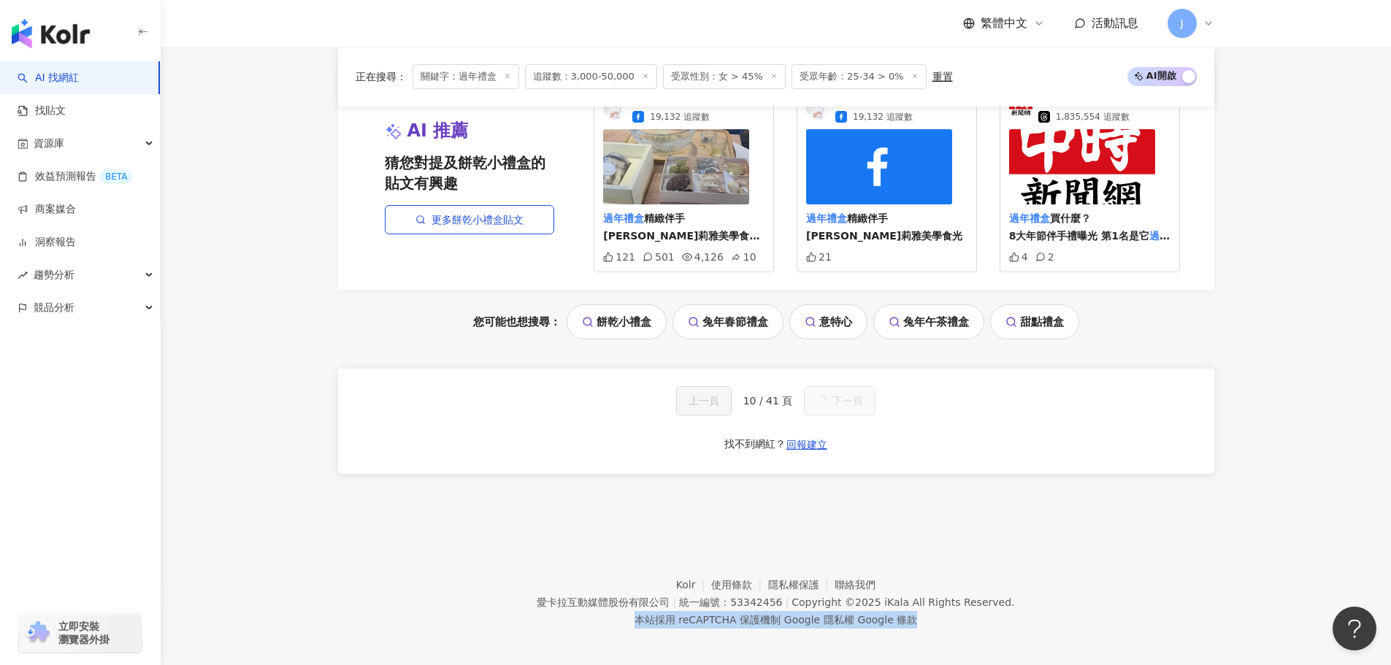
drag, startPoint x: 1390, startPoint y: 521, endPoint x: 1395, endPoint y: 478, distance: 43.5
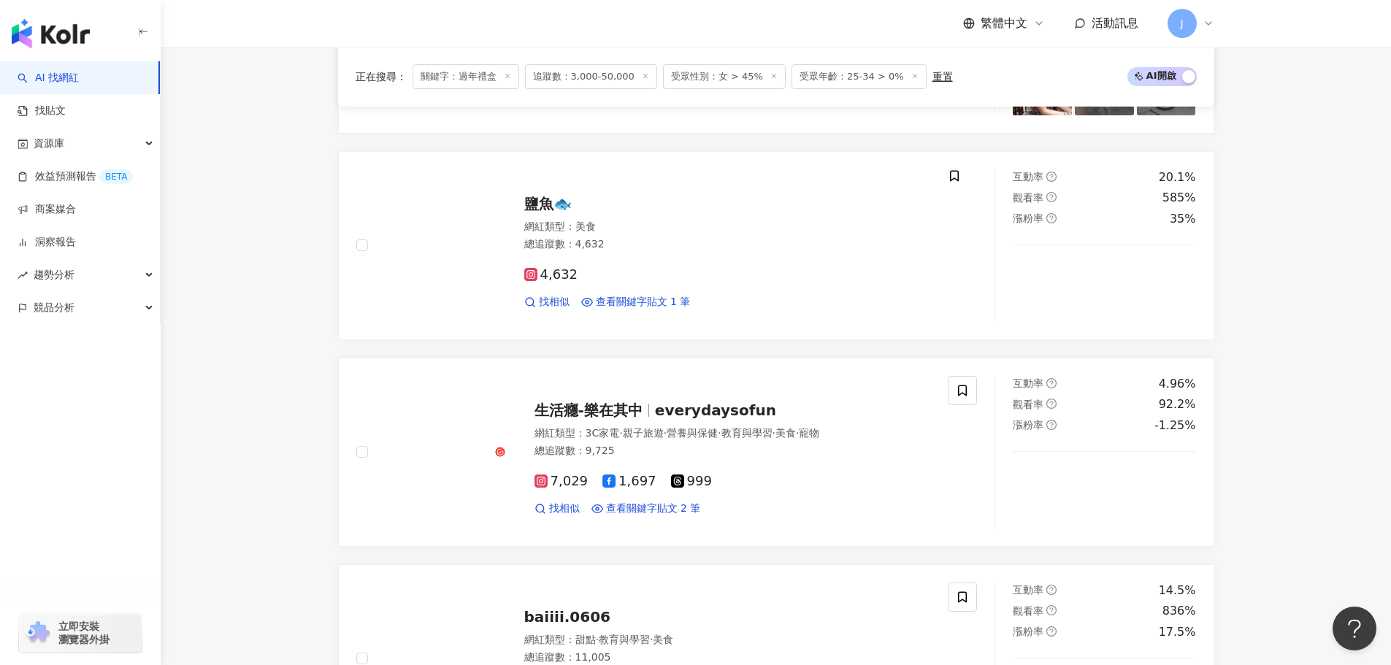
scroll to position [0, 0]
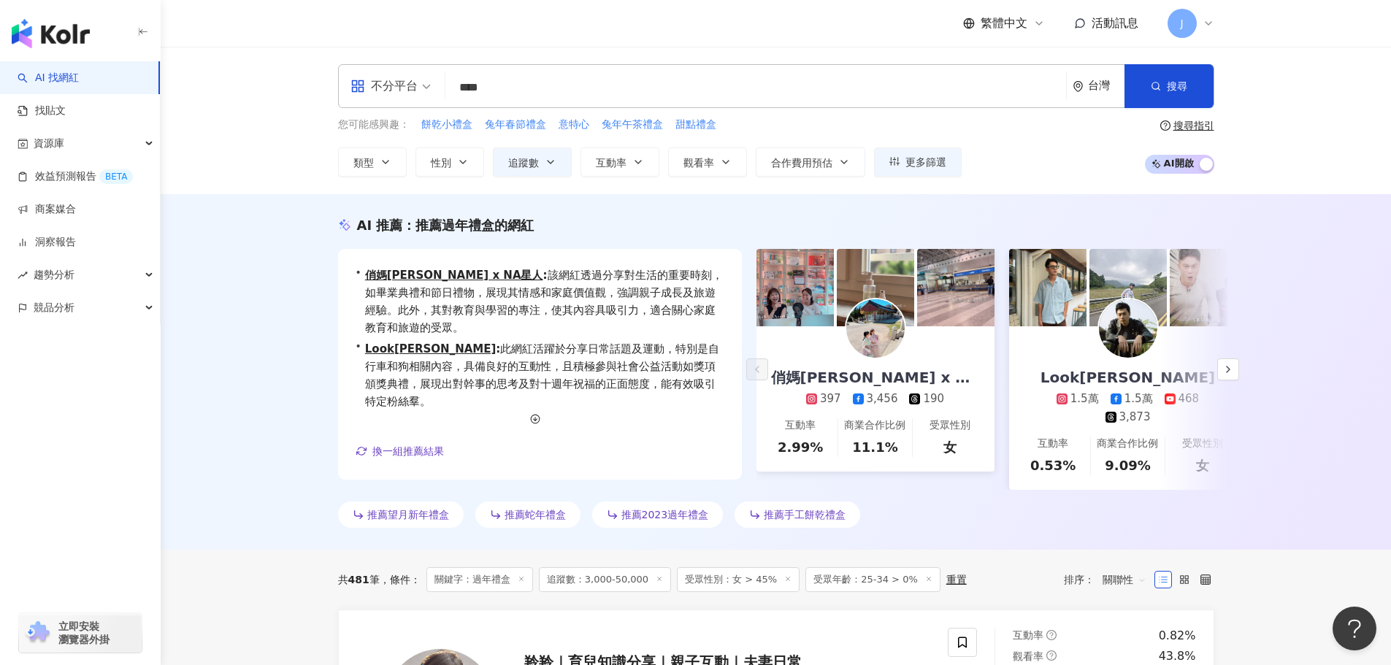
click at [516, 86] on input "****" at bounding box center [755, 88] width 609 height 28
drag, startPoint x: 435, startPoint y: 88, endPoint x: 413, endPoint y: 89, distance: 22.6
click at [413, 89] on div "不分平台 **** 台灣 搜尋 keyword 搜尋名稱、敘述、貼文含有關鍵字 “ 過年禮盒 ” 的網紅" at bounding box center [776, 86] width 876 height 44
click at [469, 83] on input "search" at bounding box center [755, 88] width 609 height 28
paste input "**********"
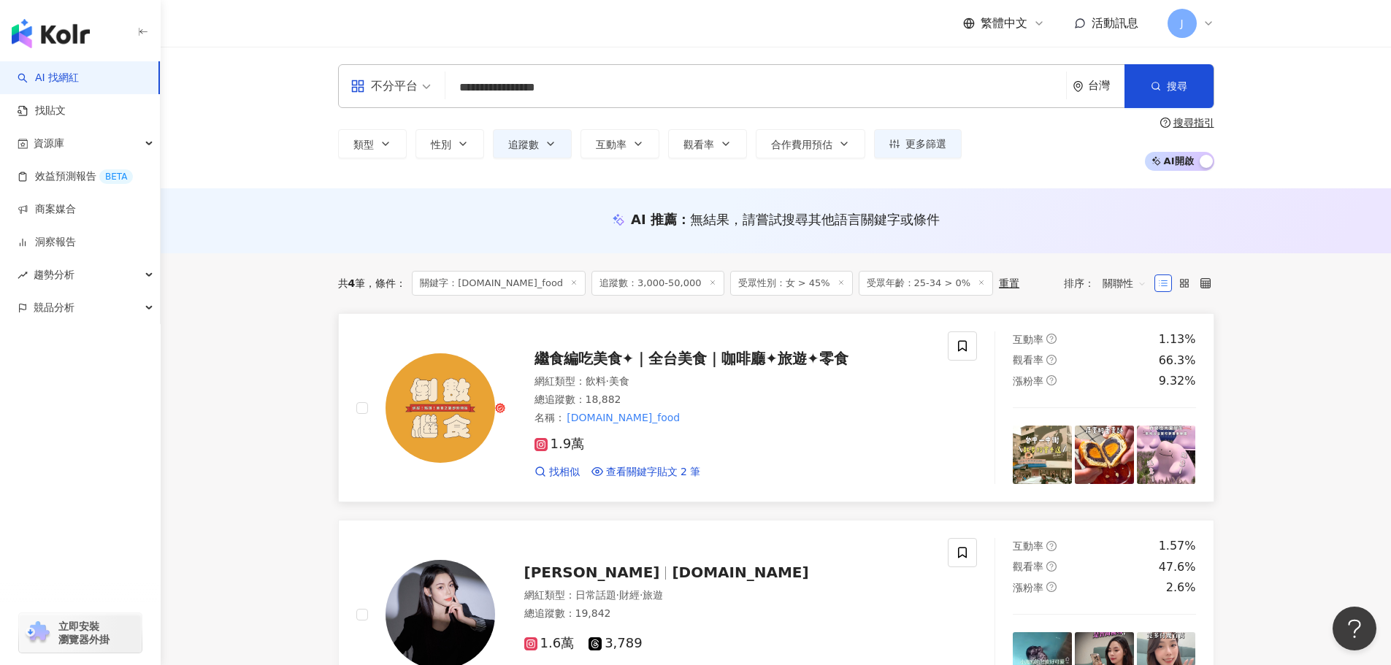
type input "**********"
click at [570, 362] on span "繼食編吃美食✦｜全台美食｜咖啡廳✦旅遊✦零食" at bounding box center [692, 359] width 314 height 18
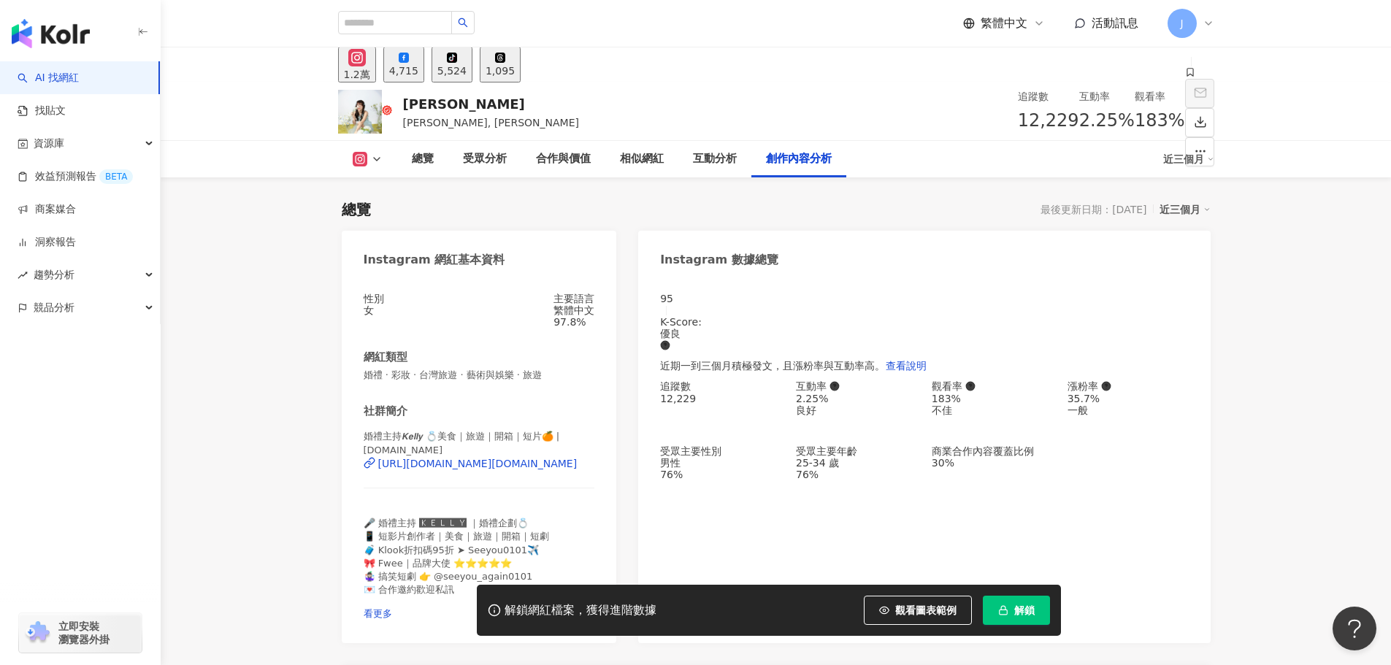
scroll to position [4478, 0]
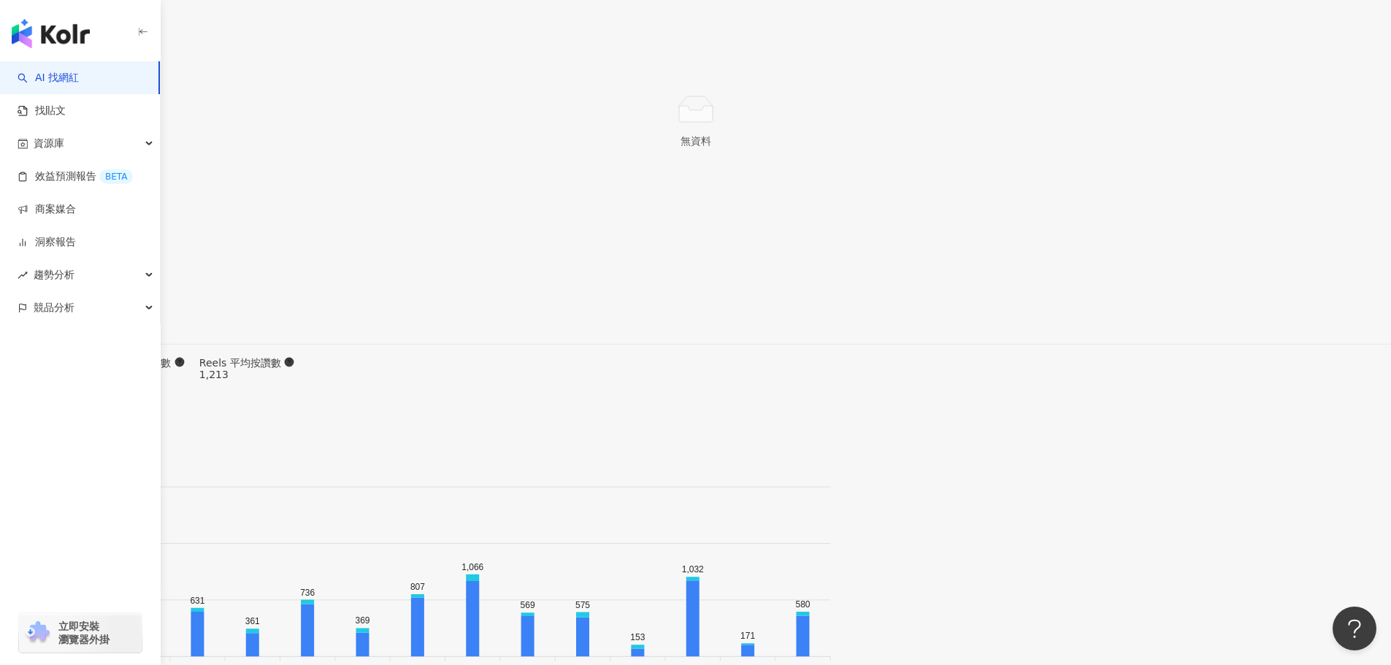
scroll to position [4442, 0]
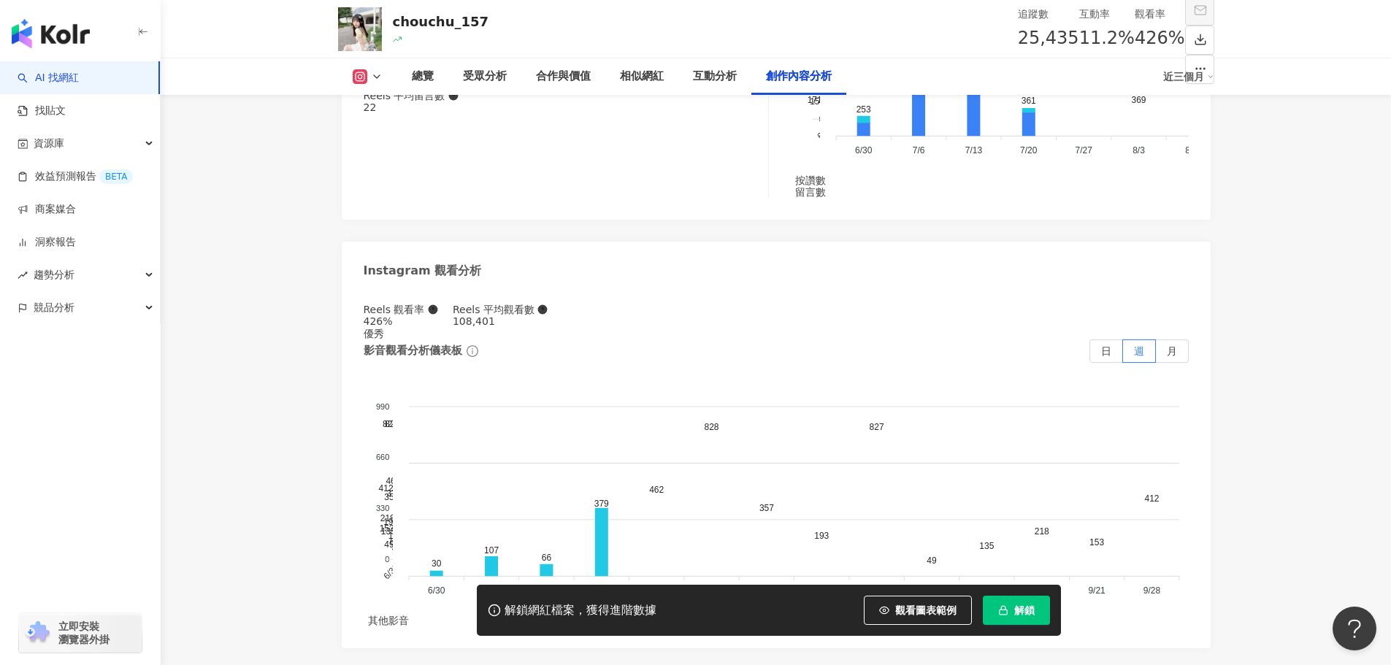
scroll to position [4471, 0]
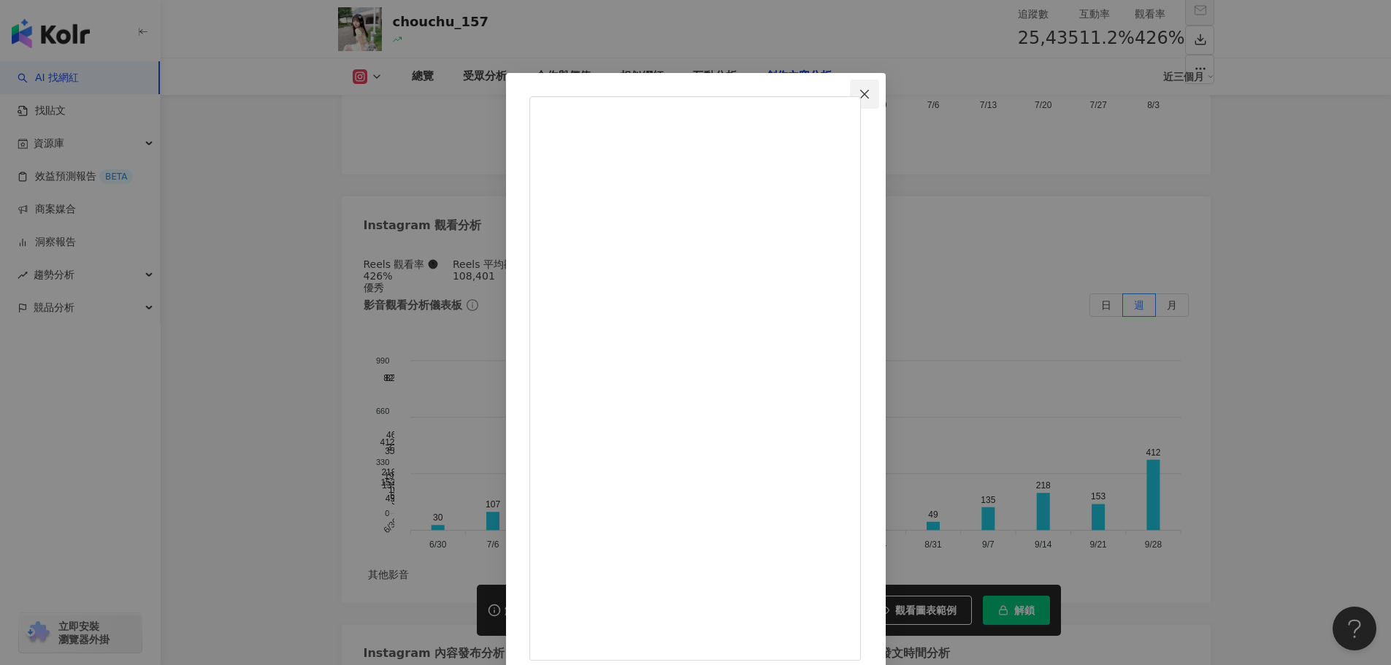
click at [879, 96] on span "Close" at bounding box center [864, 94] width 29 height 12
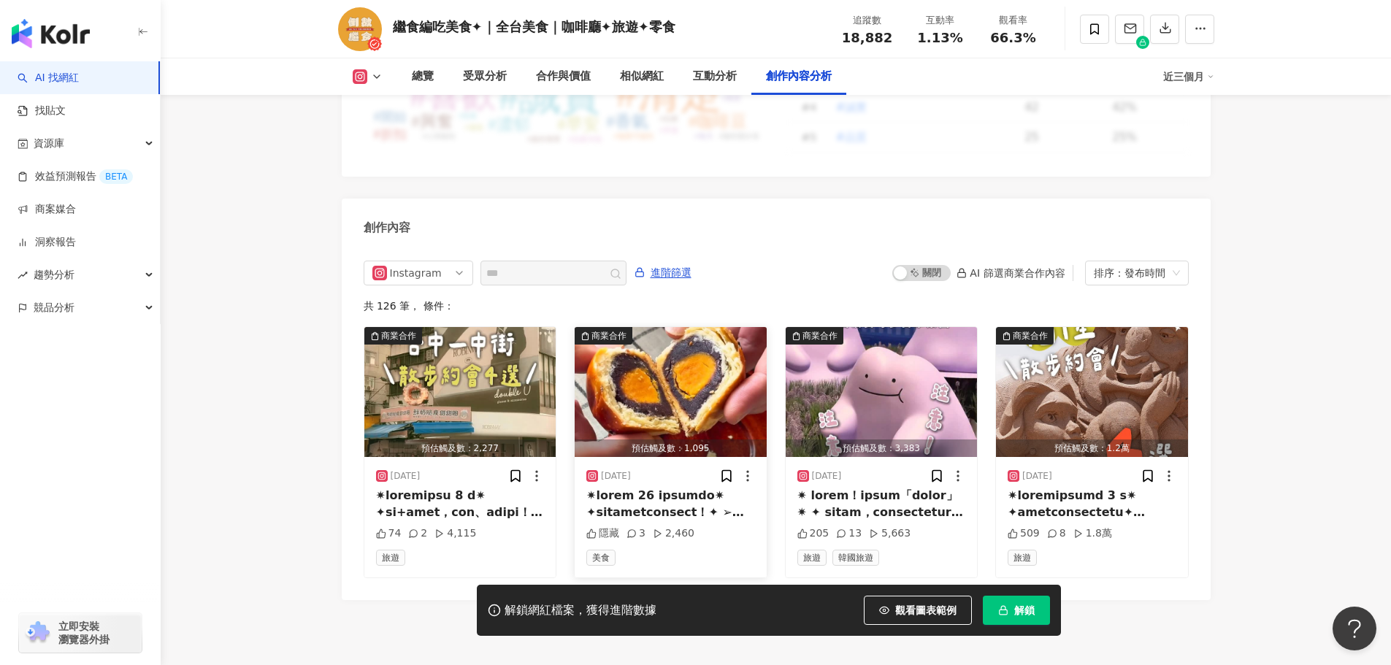
scroll to position [4432, 0]
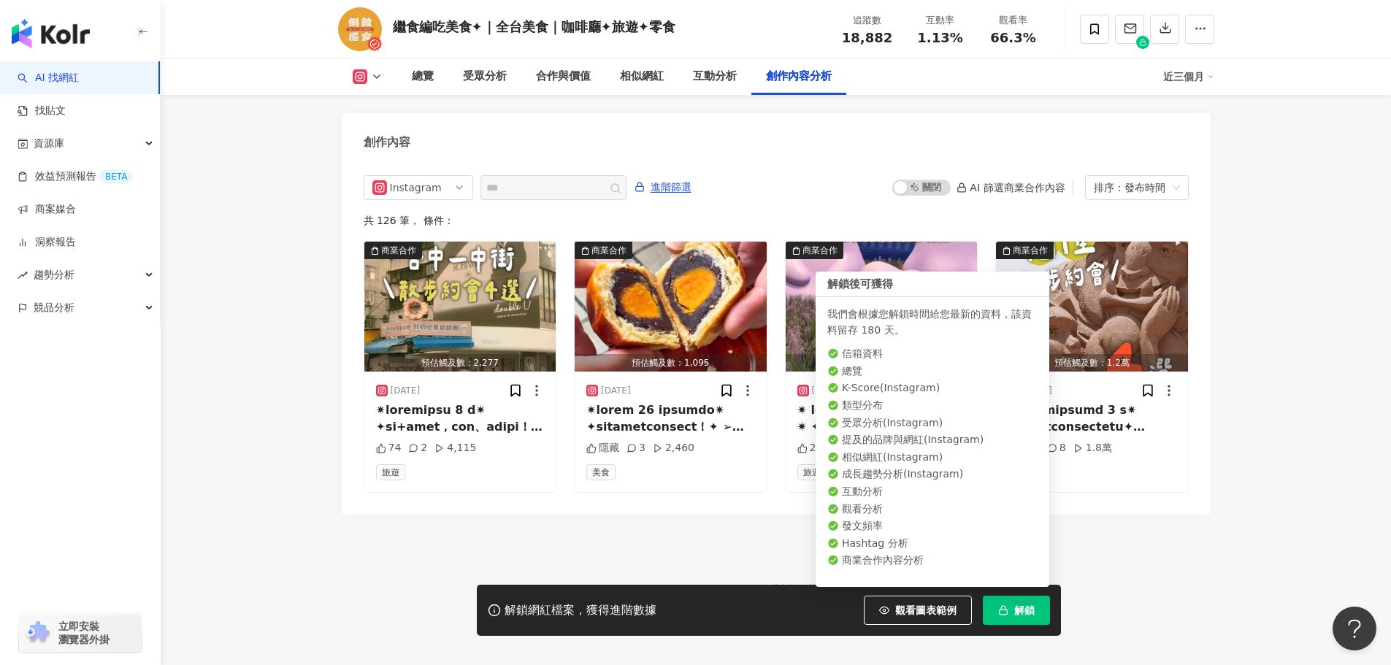
click at [1014, 615] on span "解鎖" at bounding box center [1024, 611] width 20 height 12
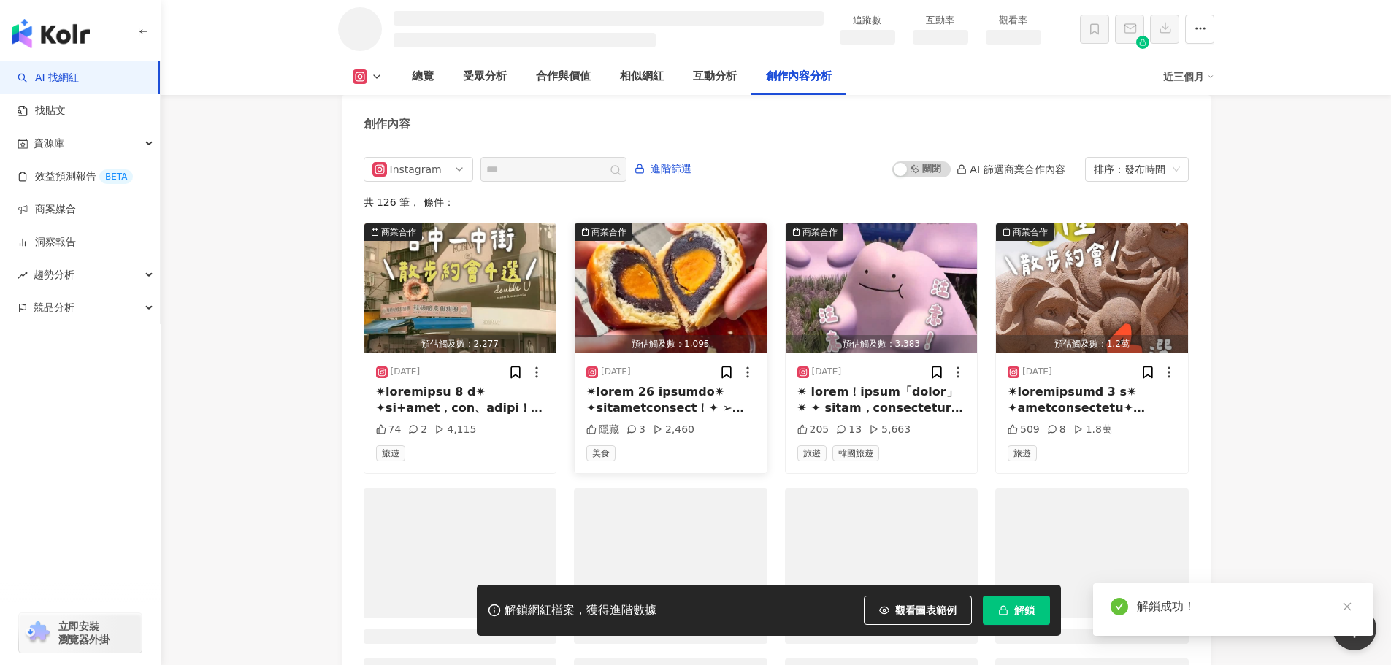
scroll to position [4086, 0]
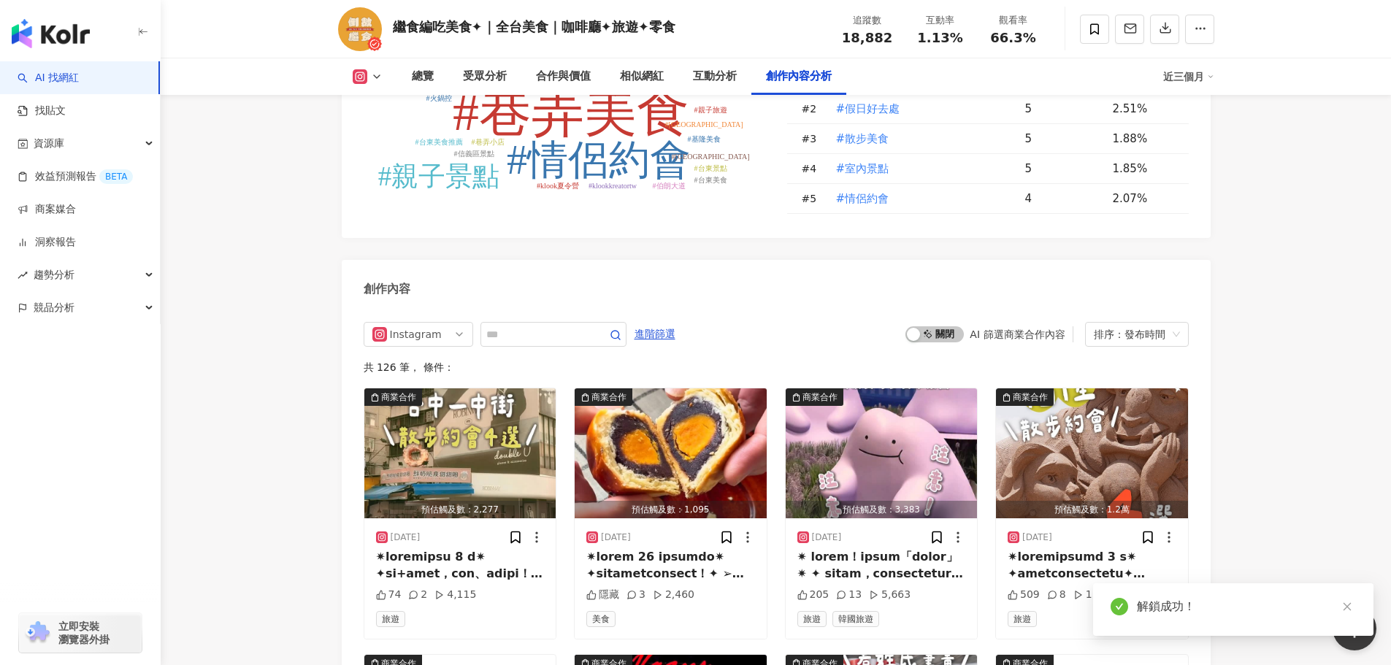
scroll to position [4726, 0]
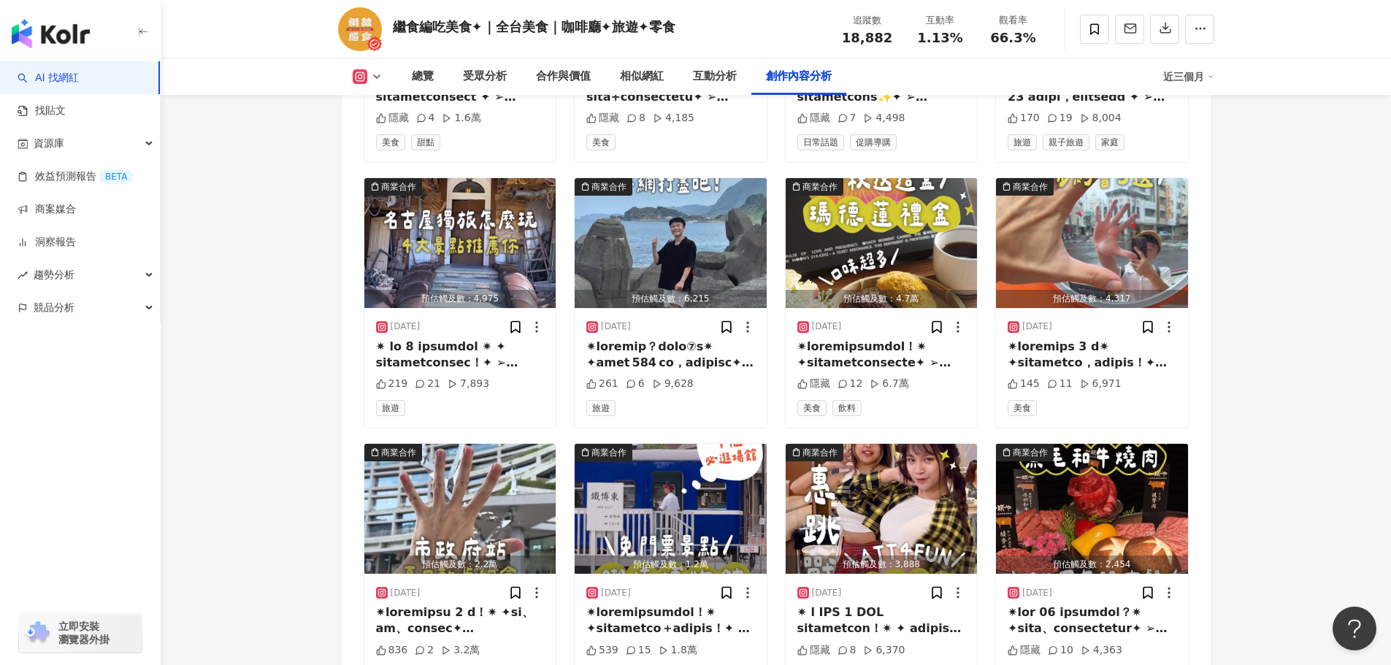
scroll to position [5307, 0]
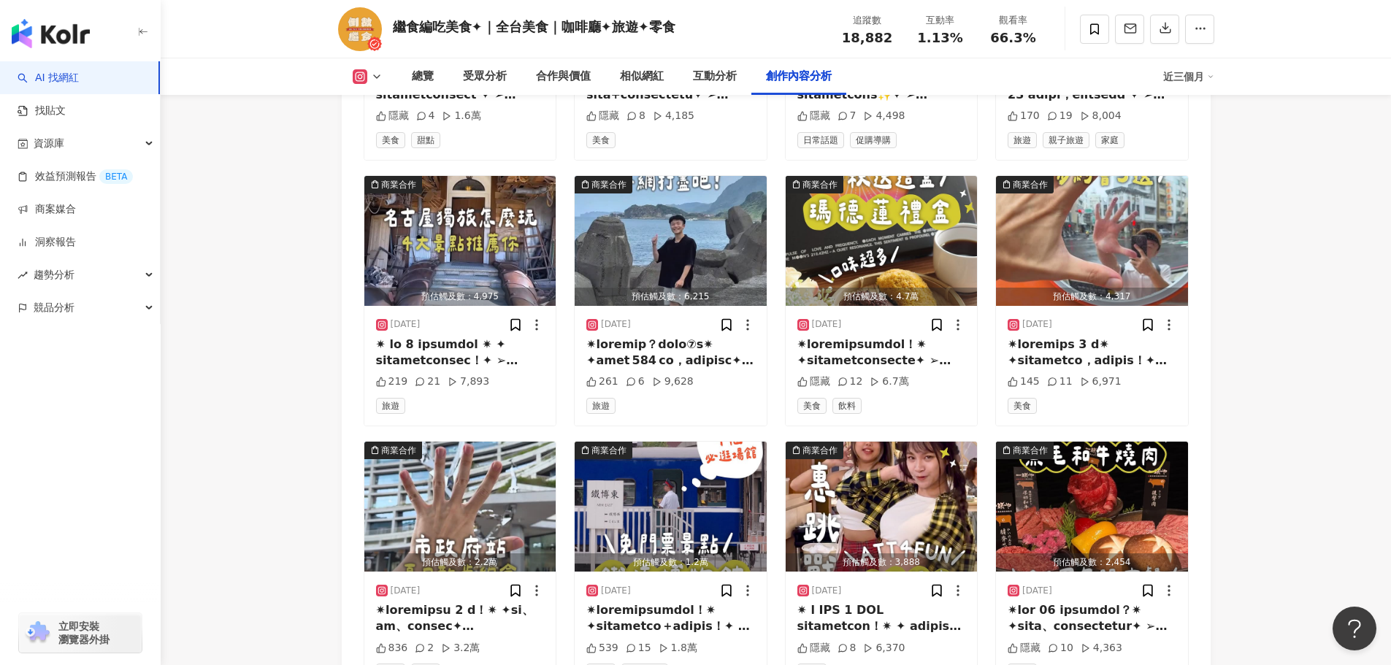
click at [51, 78] on link "AI 找網紅" at bounding box center [48, 78] width 61 height 15
click at [52, 83] on link "AI 找網紅" at bounding box center [48, 78] width 61 height 15
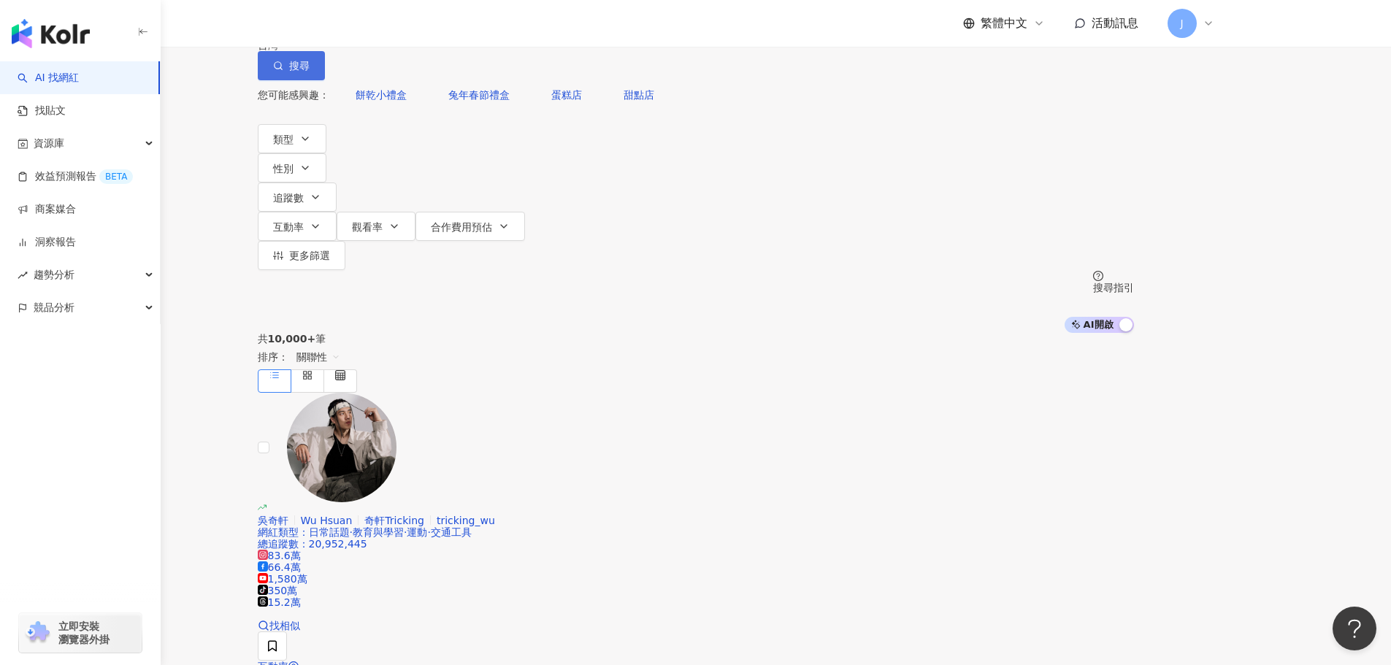
type input "*******"
click at [325, 80] on button "搜尋" at bounding box center [291, 65] width 67 height 29
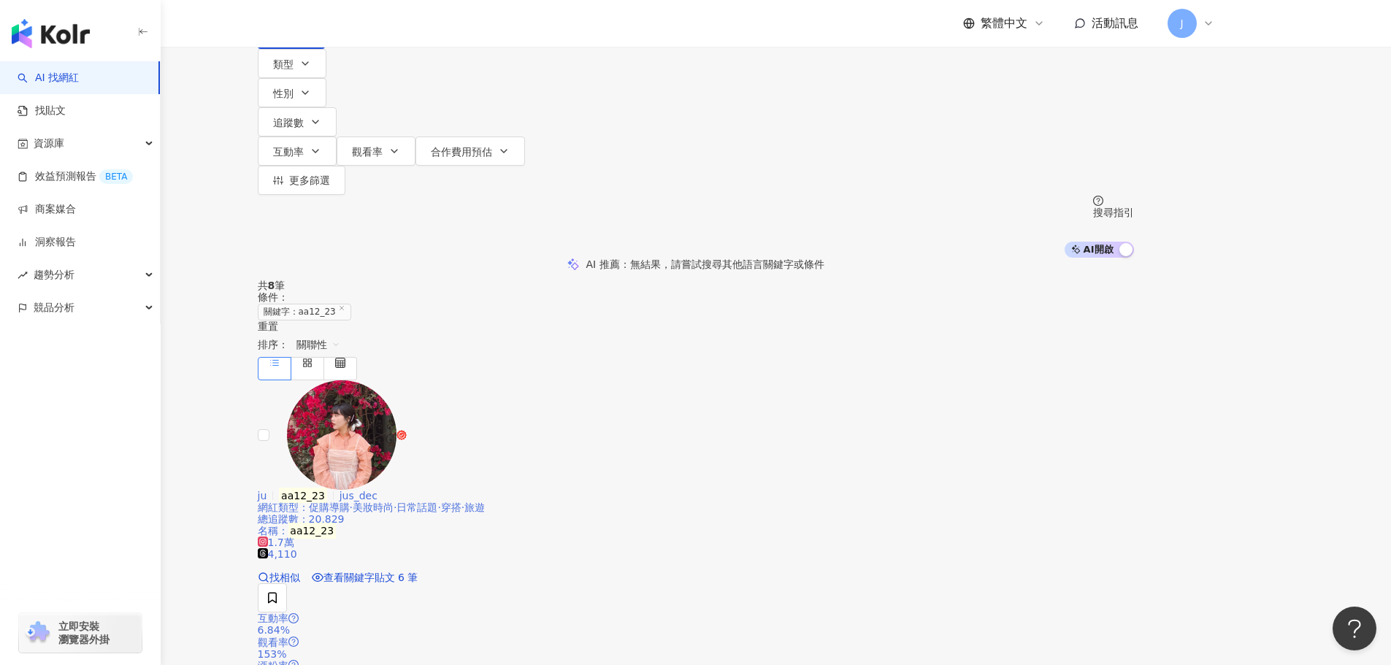
scroll to position [32, 0]
click at [326, 487] on mark "aa12_23" at bounding box center [302, 495] width 47 height 16
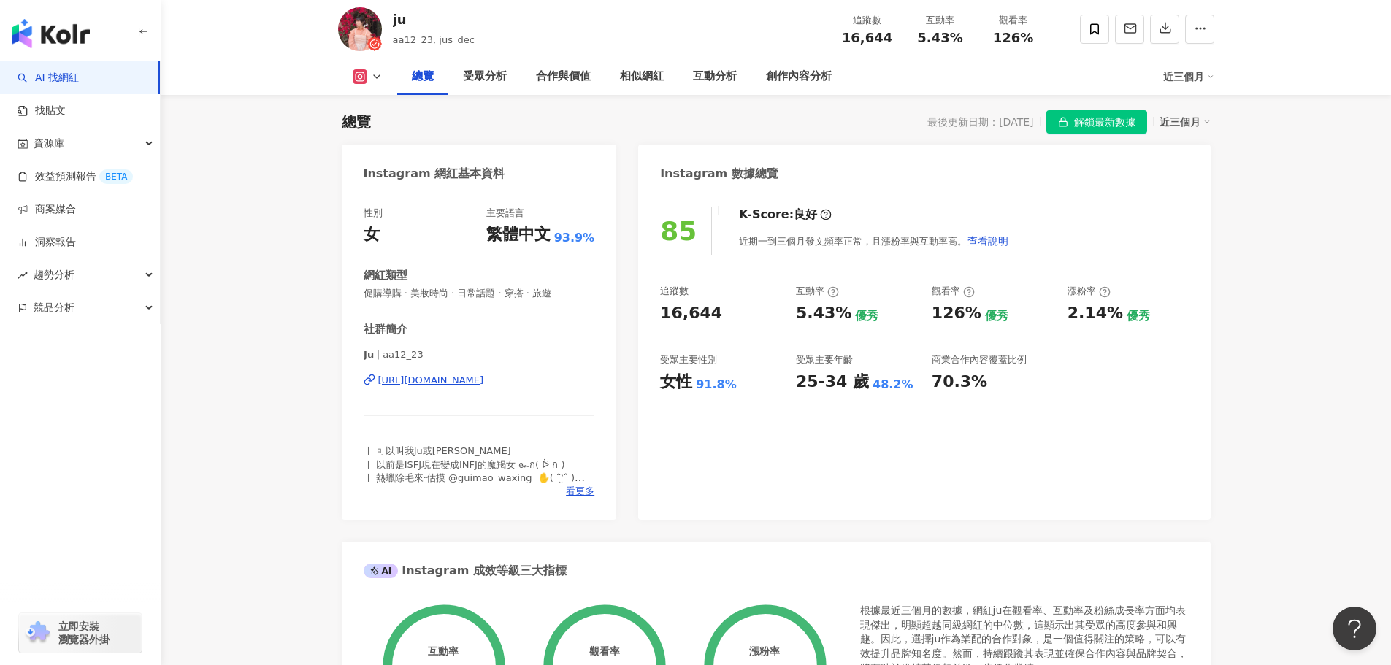
scroll to position [76, 0]
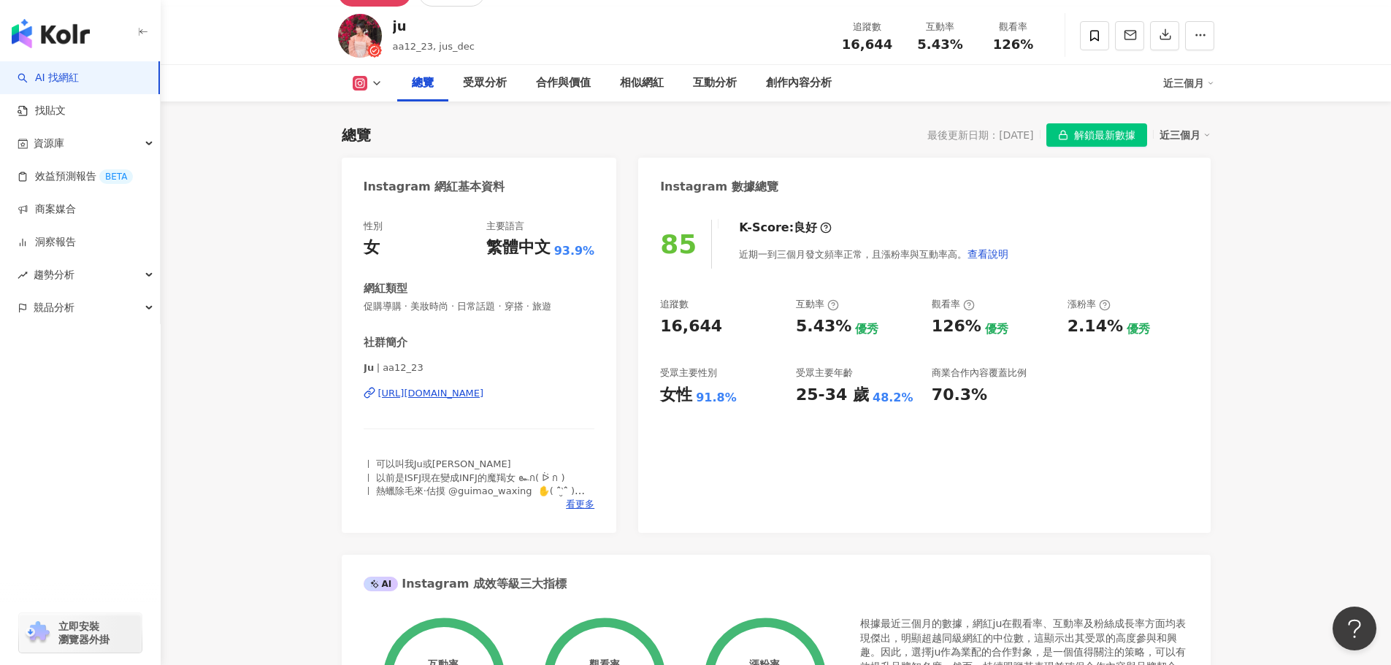
drag, startPoint x: 345, startPoint y: 388, endPoint x: 548, endPoint y: 388, distance: 203.7
click at [548, 388] on div "性別 女 主要語言 繁體中文 93.9% 網紅類型 促購導購 · 美妝時尚 · 日常話題 · 穿搭 · 旅遊 社群簡介 𝗝𝘂 | aa12_23 https:…" at bounding box center [479, 369] width 275 height 328
copy div "https://www.instagram.com/aa12_23/"
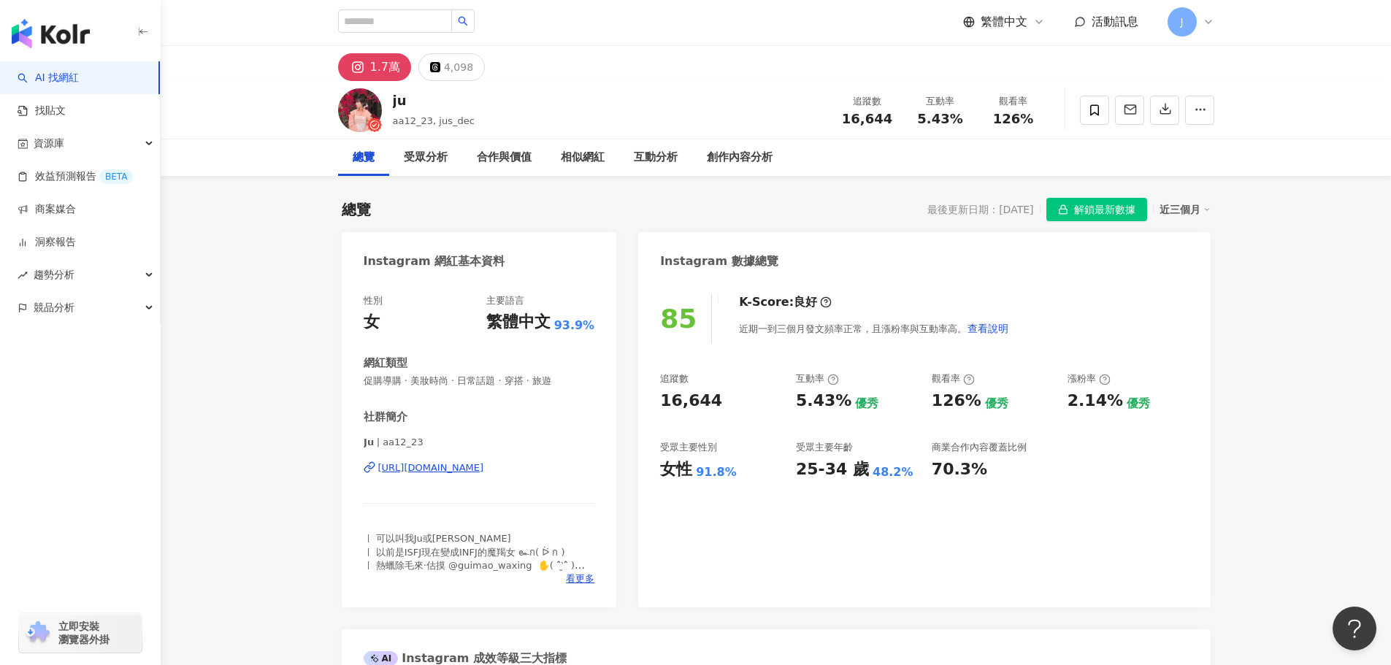
scroll to position [1, 0]
